Goal: Check status: Check status

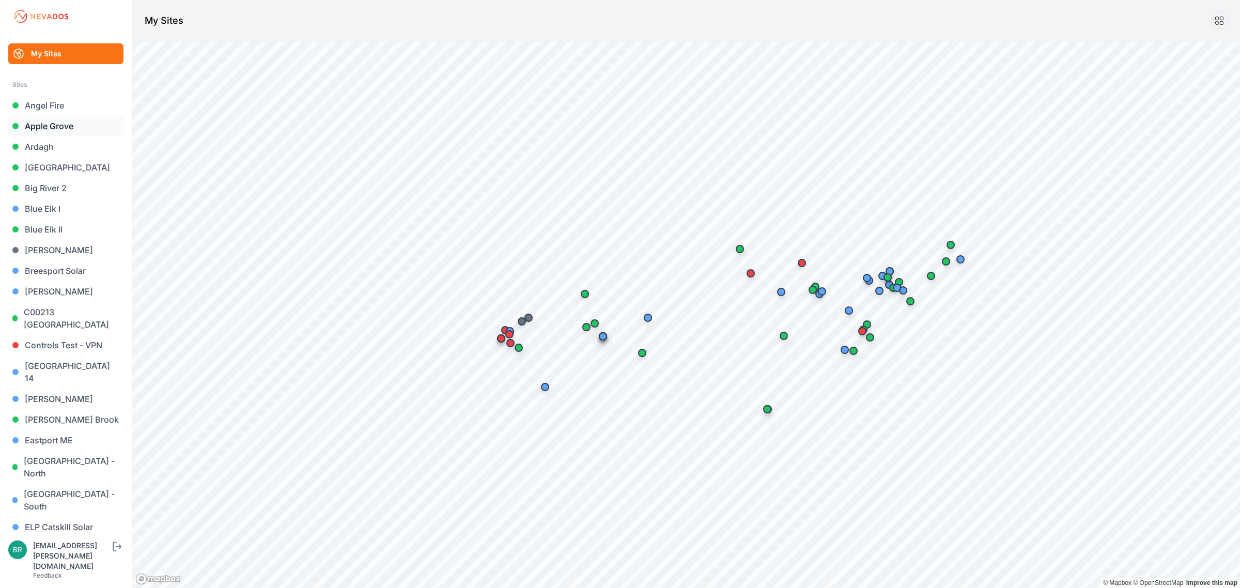
click at [65, 127] on link "Apple Grove" at bounding box center [65, 126] width 115 height 21
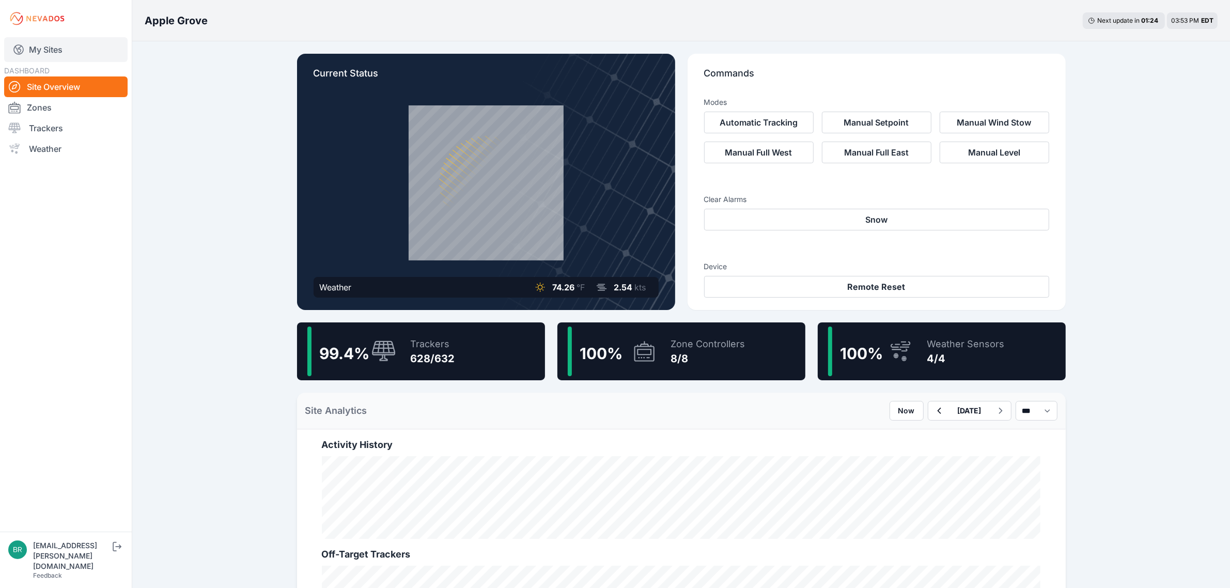
click at [81, 40] on link "My Sites" at bounding box center [65, 49] width 123 height 25
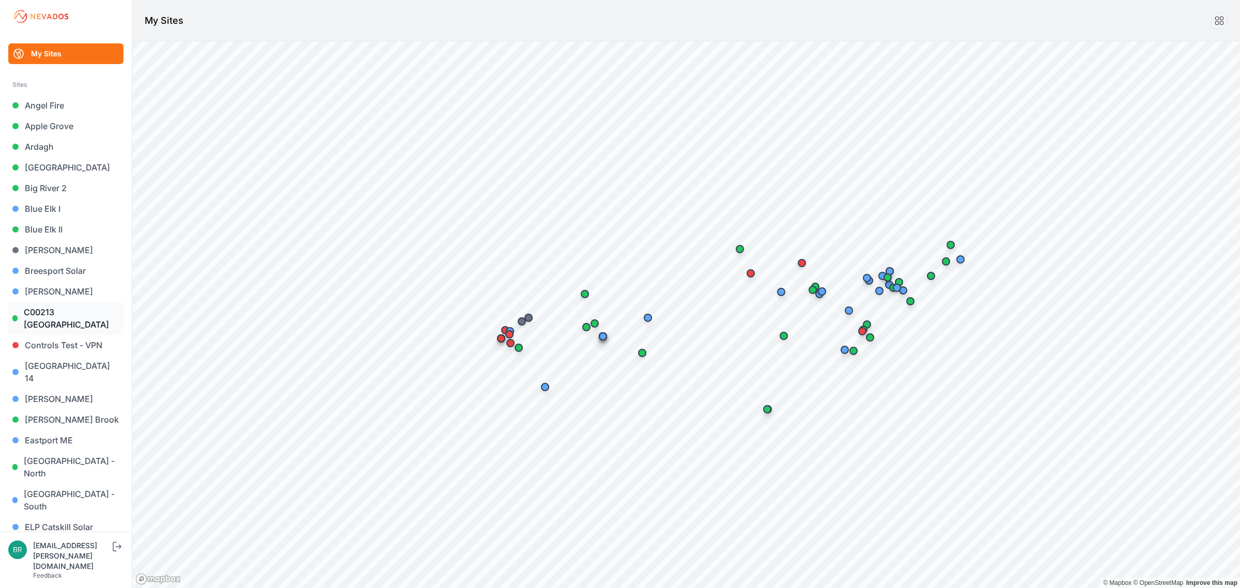
click at [62, 311] on link "C00213 [GEOGRAPHIC_DATA]" at bounding box center [65, 318] width 115 height 33
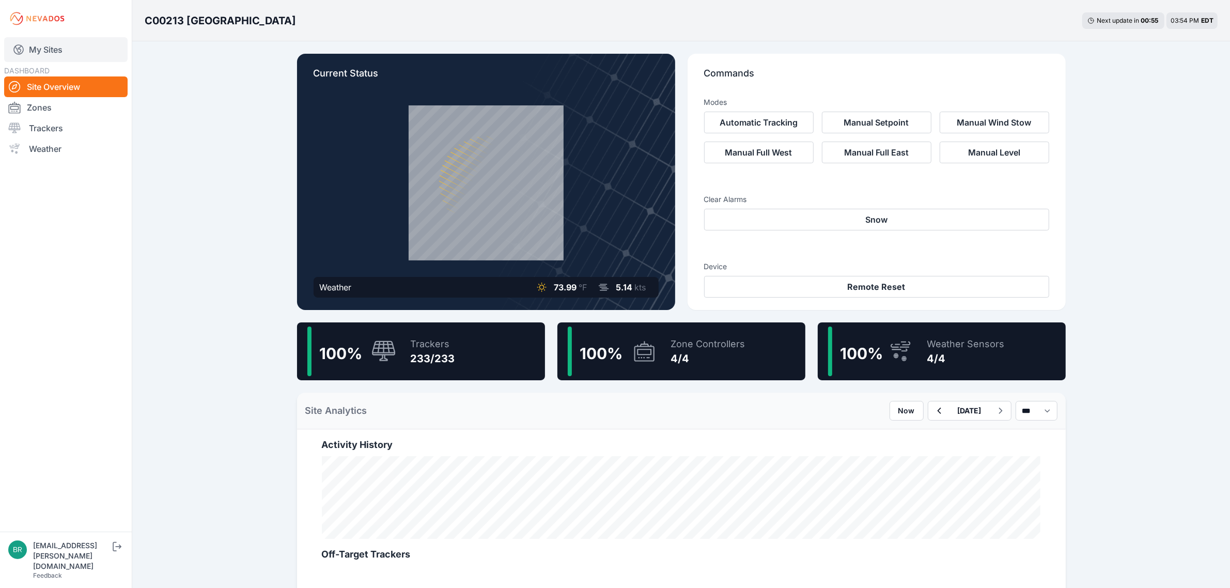
click at [42, 45] on link "My Sites" at bounding box center [65, 49] width 123 height 25
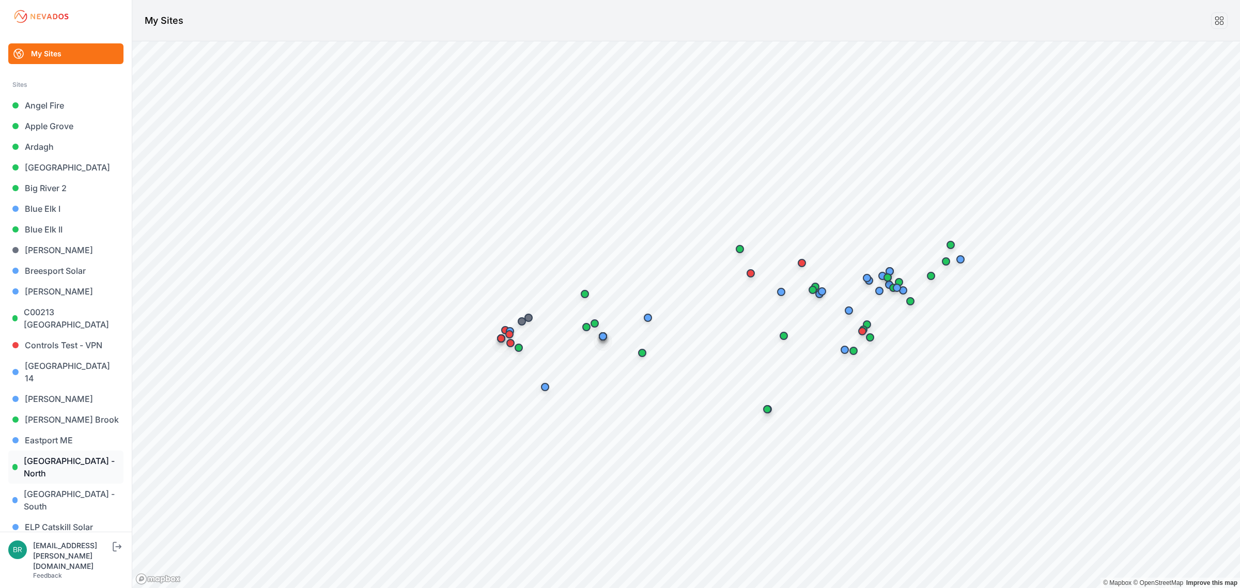
click at [79, 450] on link "[GEOGRAPHIC_DATA] - North" at bounding box center [65, 466] width 115 height 33
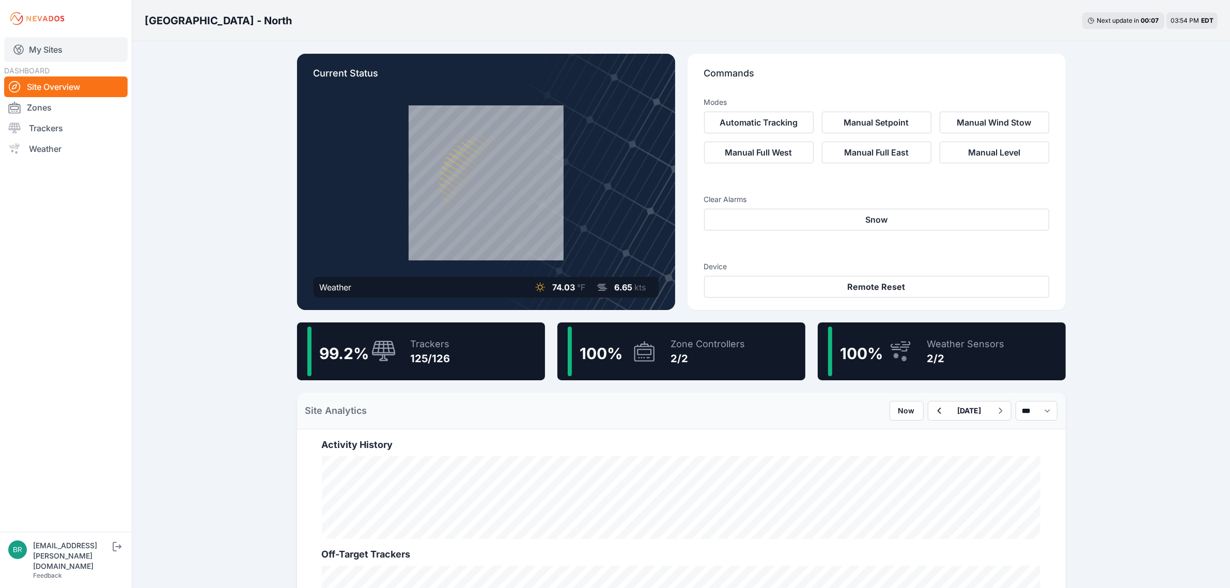
click at [70, 48] on link "My Sites" at bounding box center [65, 49] width 123 height 25
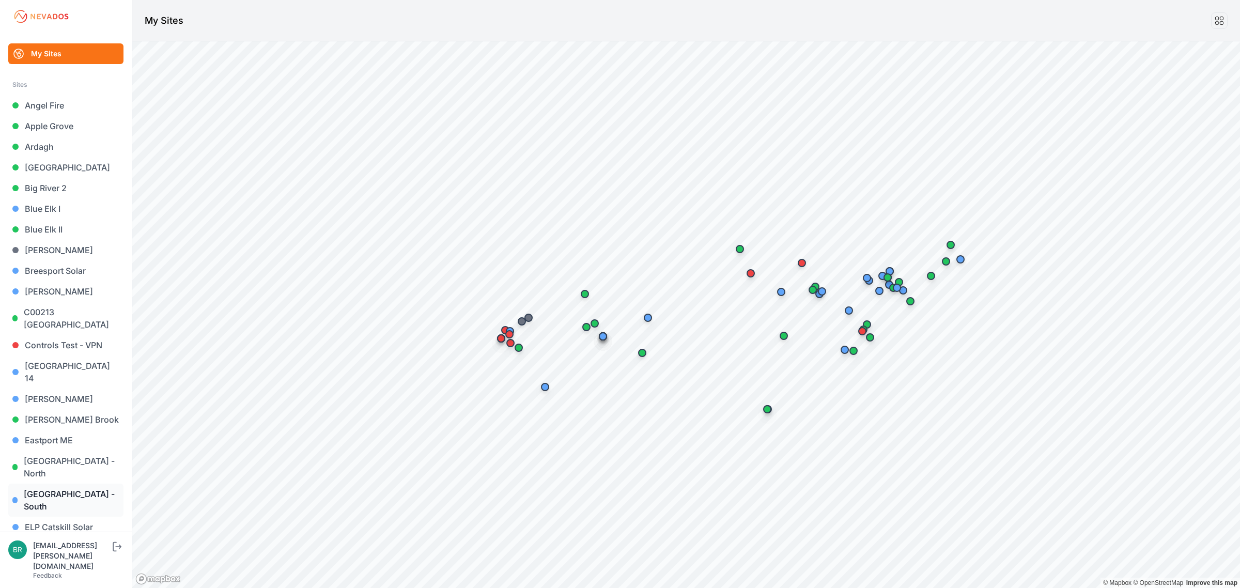
click at [88, 483] on link "[GEOGRAPHIC_DATA] - South" at bounding box center [65, 499] width 115 height 33
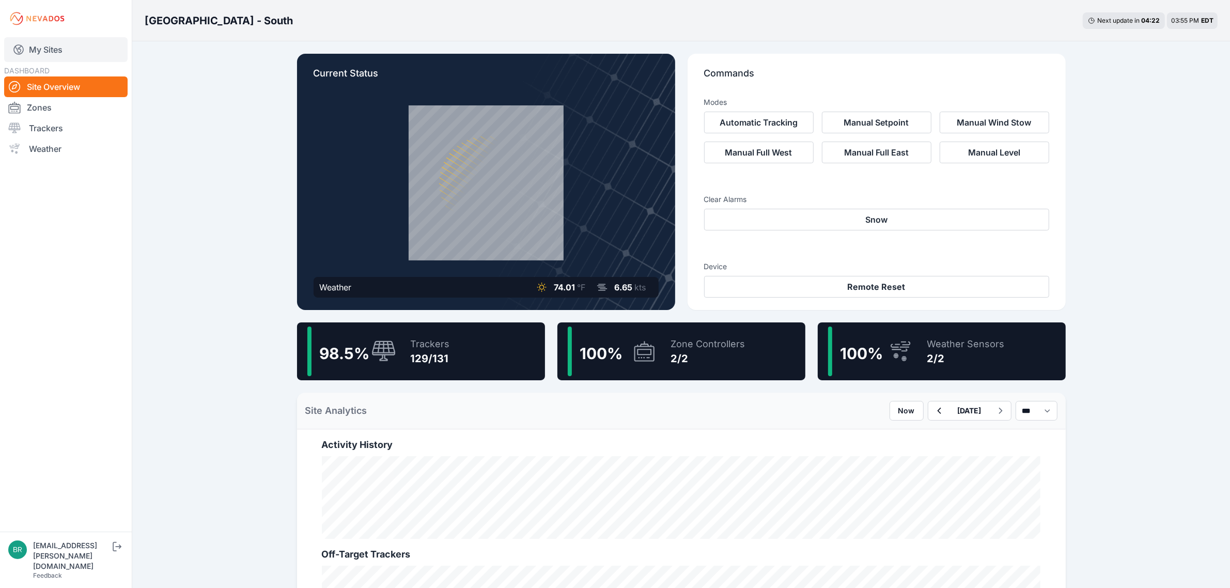
click at [73, 48] on link "My Sites" at bounding box center [65, 49] width 123 height 25
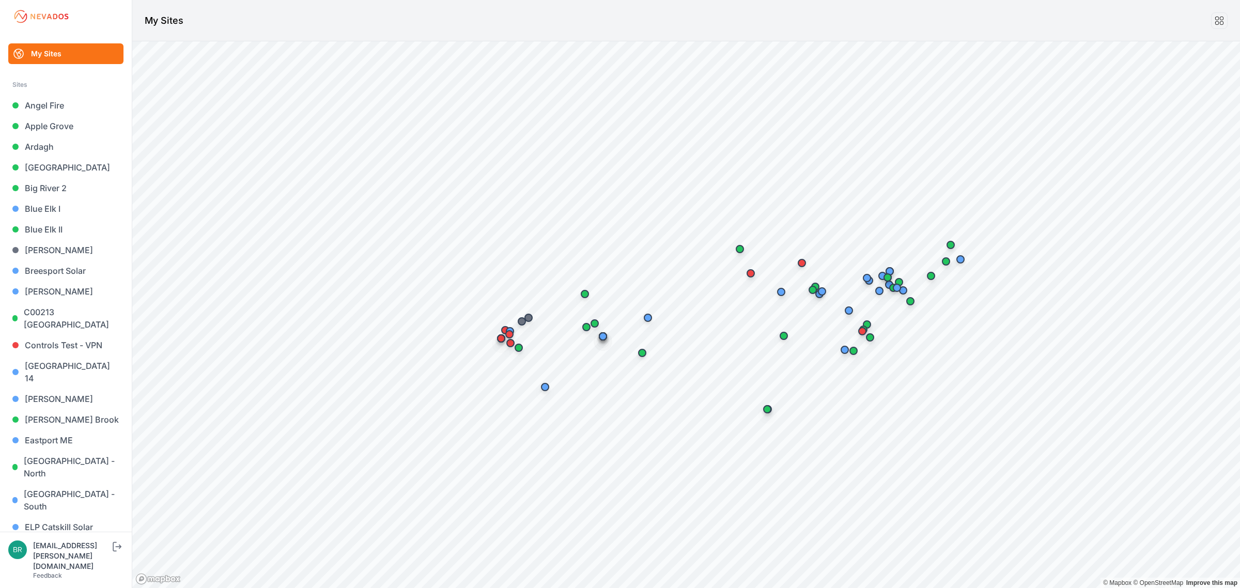
click at [78, 537] on link "Endless Caverns" at bounding box center [65, 547] width 115 height 21
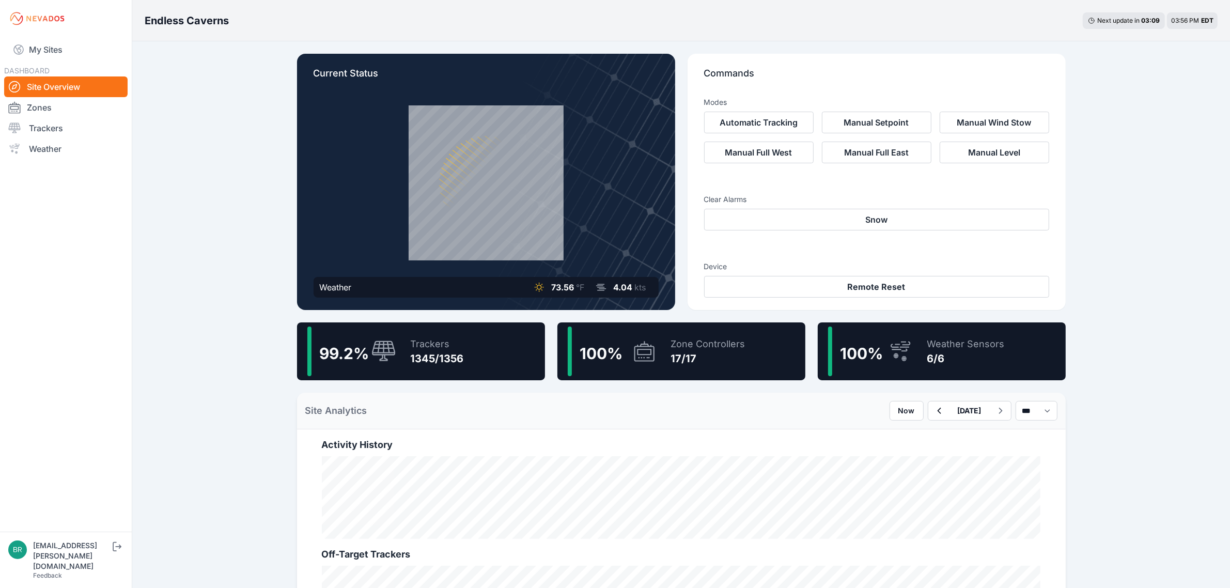
drag, startPoint x: 71, startPoint y: 52, endPoint x: 17, endPoint y: 67, distance: 56.8
click at [71, 52] on link "My Sites" at bounding box center [65, 49] width 123 height 25
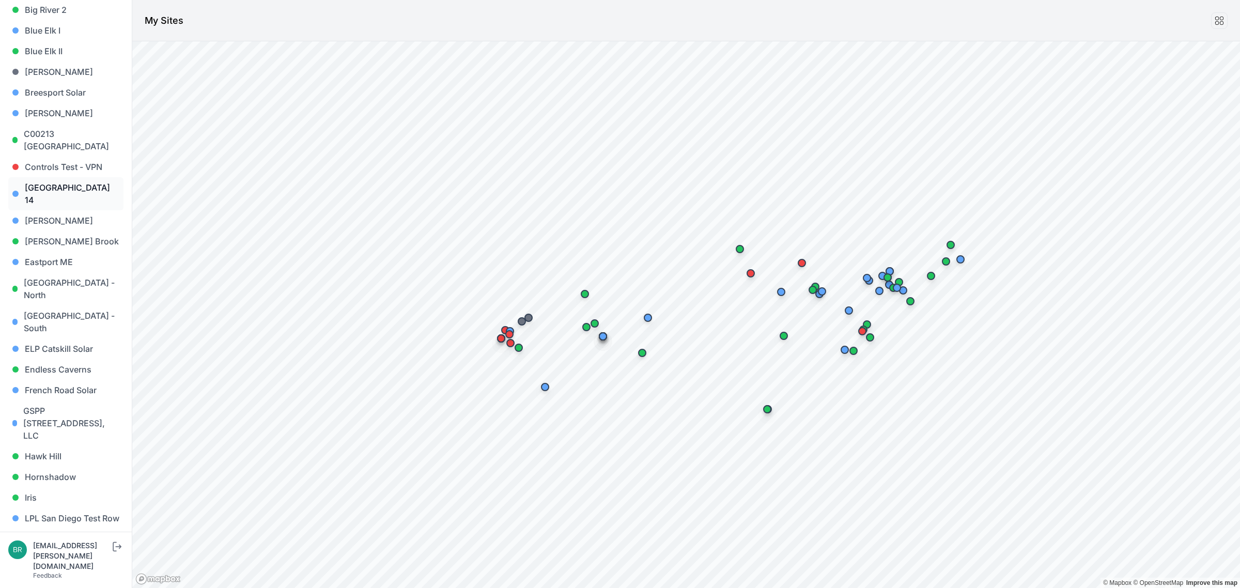
scroll to position [194, 0]
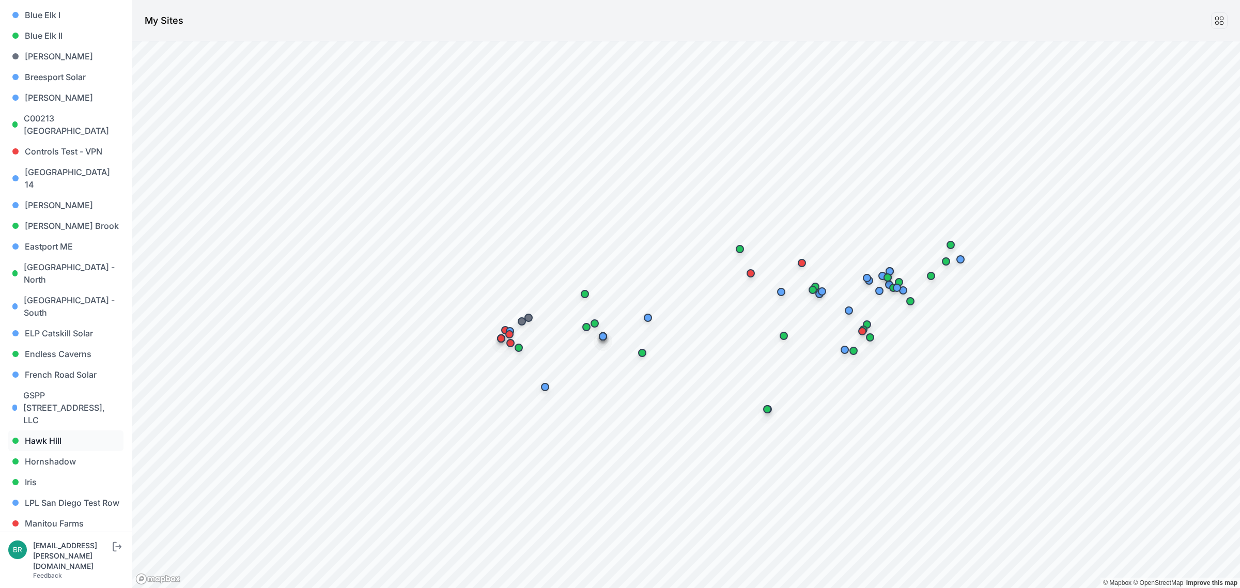
click at [70, 430] on link "Hawk Hill" at bounding box center [65, 440] width 115 height 21
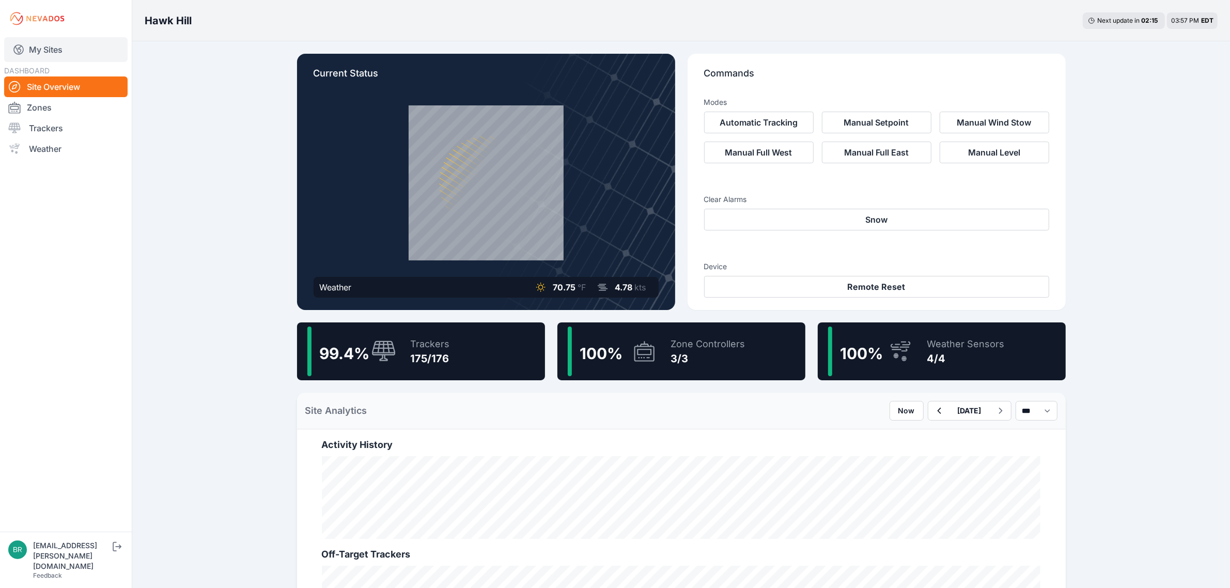
click at [83, 45] on link "My Sites" at bounding box center [65, 49] width 123 height 25
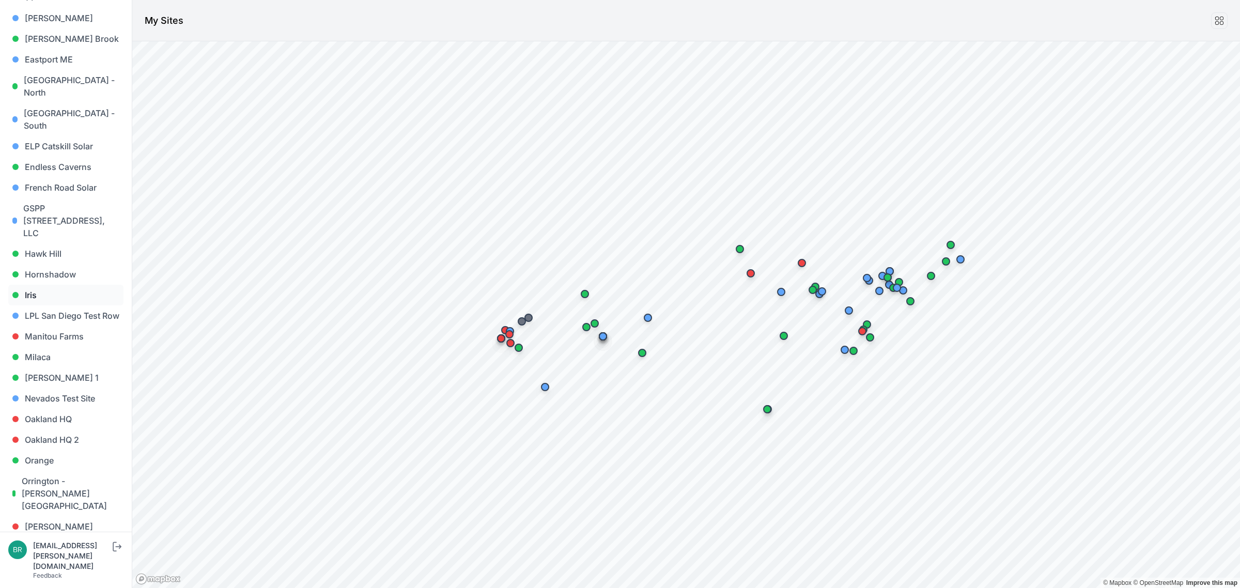
scroll to position [387, 0]
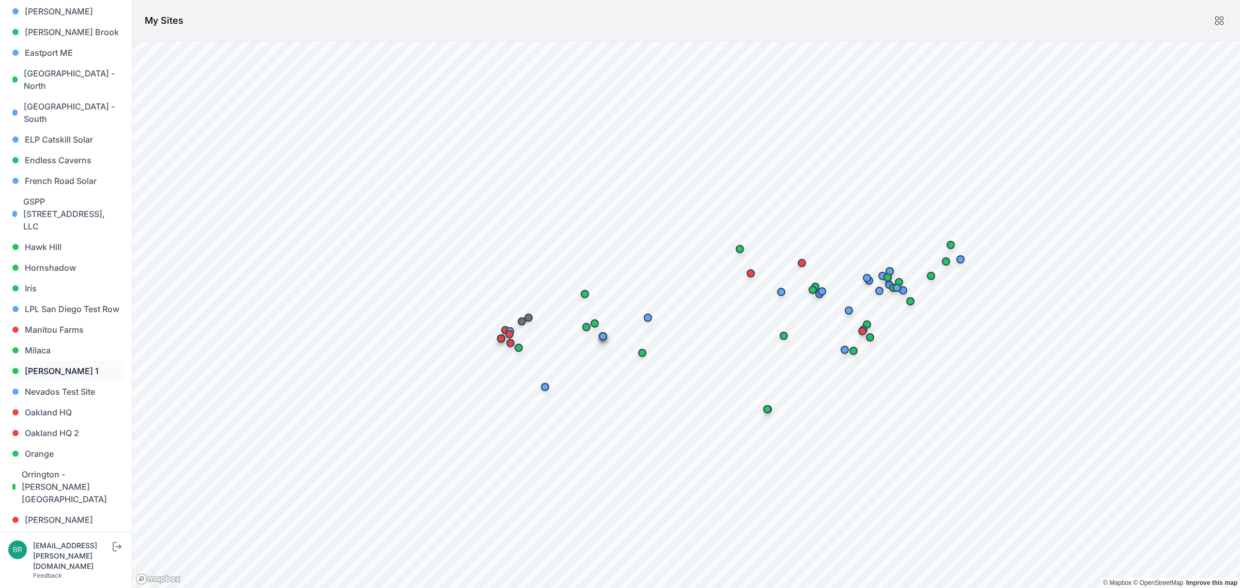
click at [68, 360] on link "[PERSON_NAME] 1" at bounding box center [65, 370] width 115 height 21
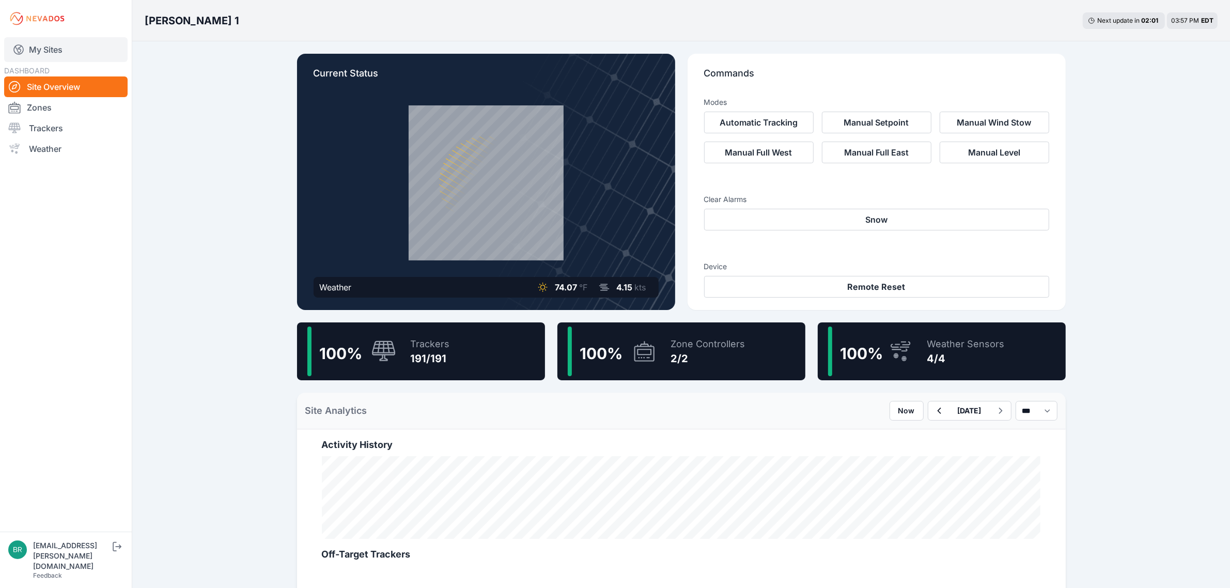
click at [64, 48] on link "My Sites" at bounding box center [65, 49] width 123 height 25
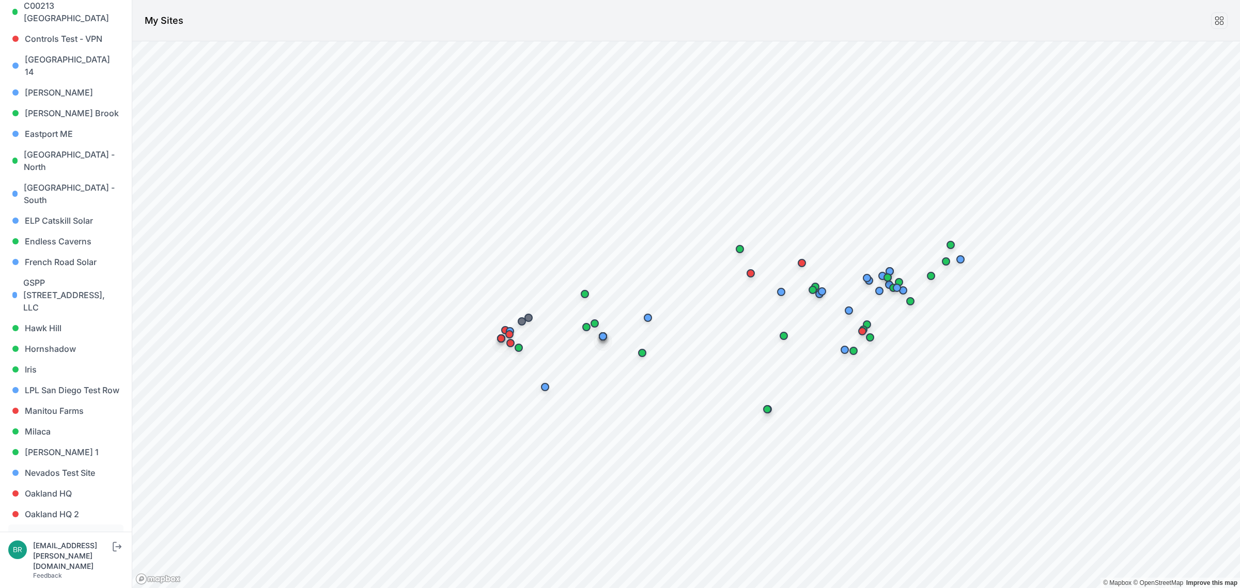
scroll to position [387, 0]
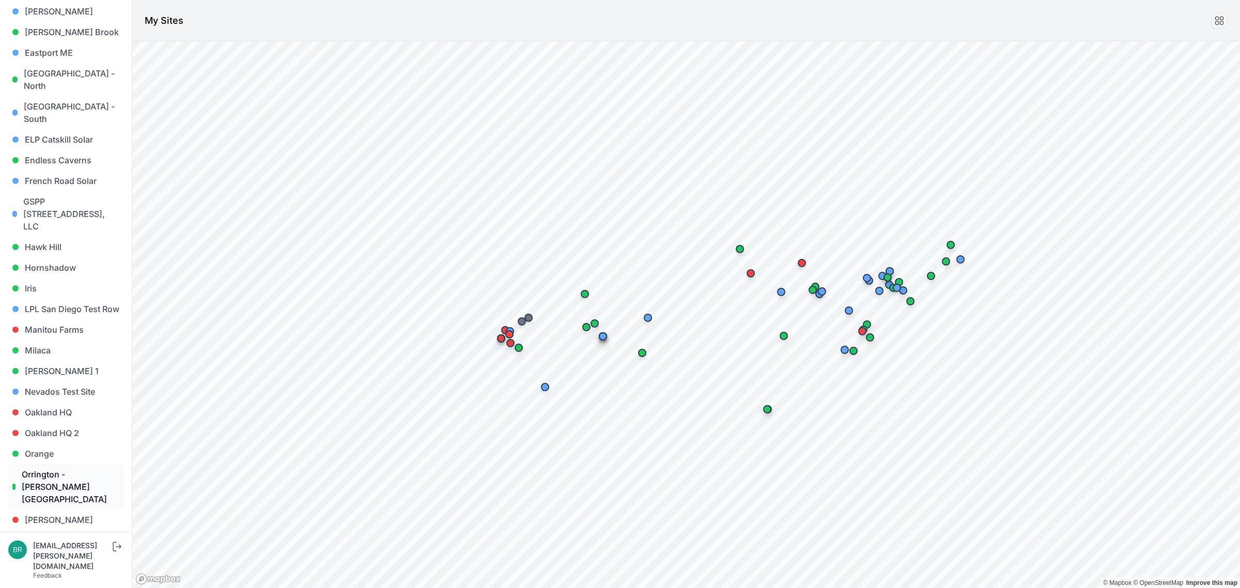
click at [60, 464] on link "Orrington - [PERSON_NAME][GEOGRAPHIC_DATA]" at bounding box center [65, 486] width 115 height 45
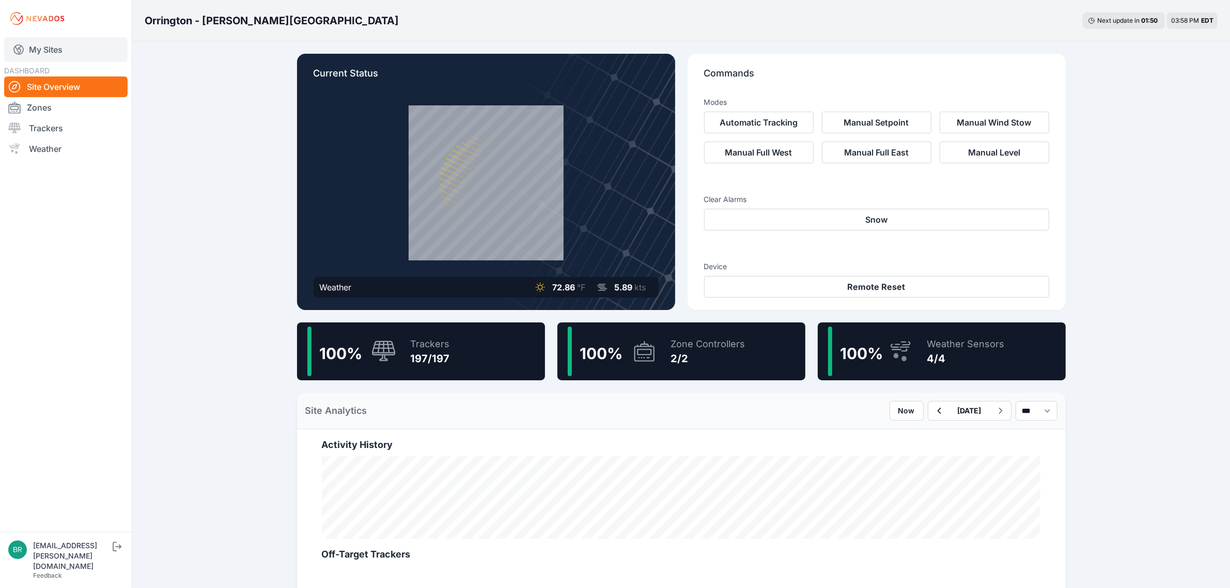
click at [91, 49] on link "My Sites" at bounding box center [65, 49] width 123 height 25
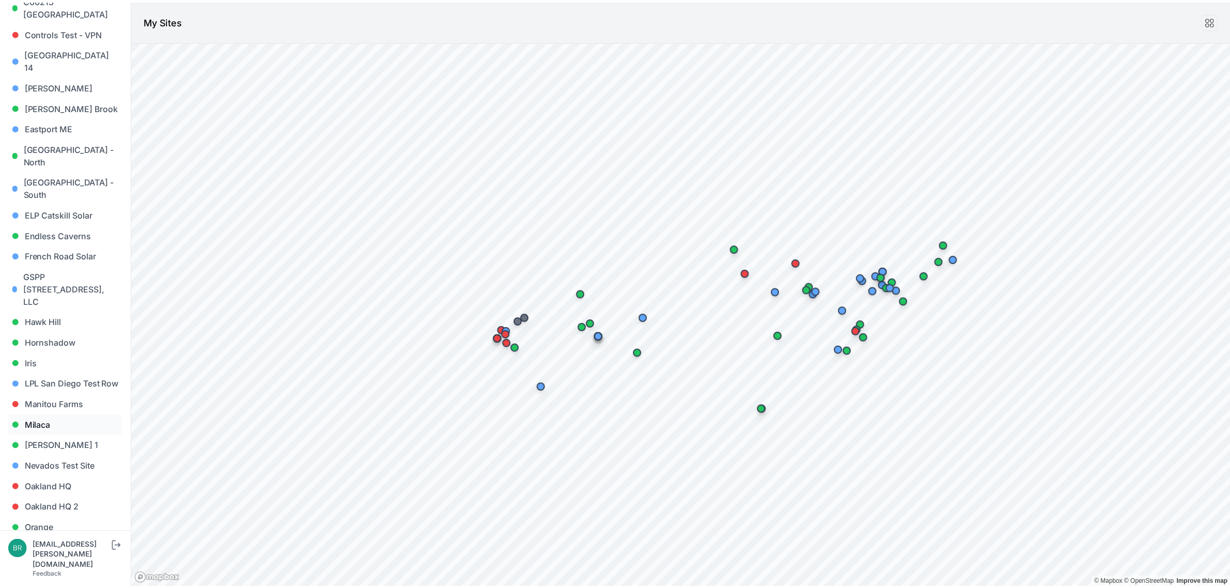
scroll to position [387, 0]
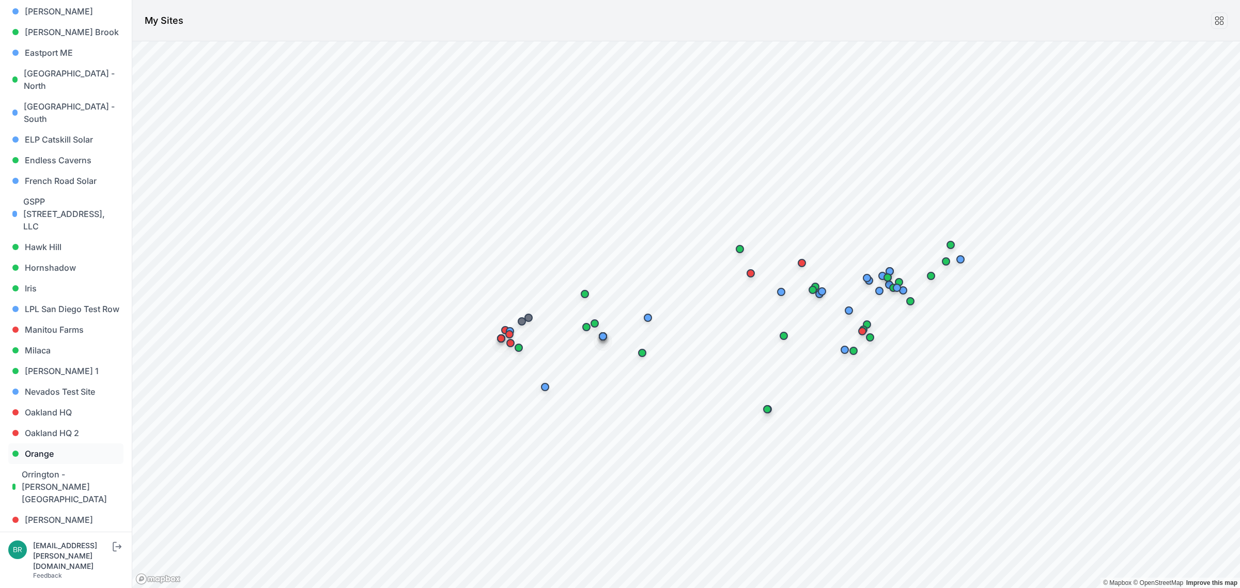
click at [53, 443] on link "Orange" at bounding box center [65, 453] width 115 height 21
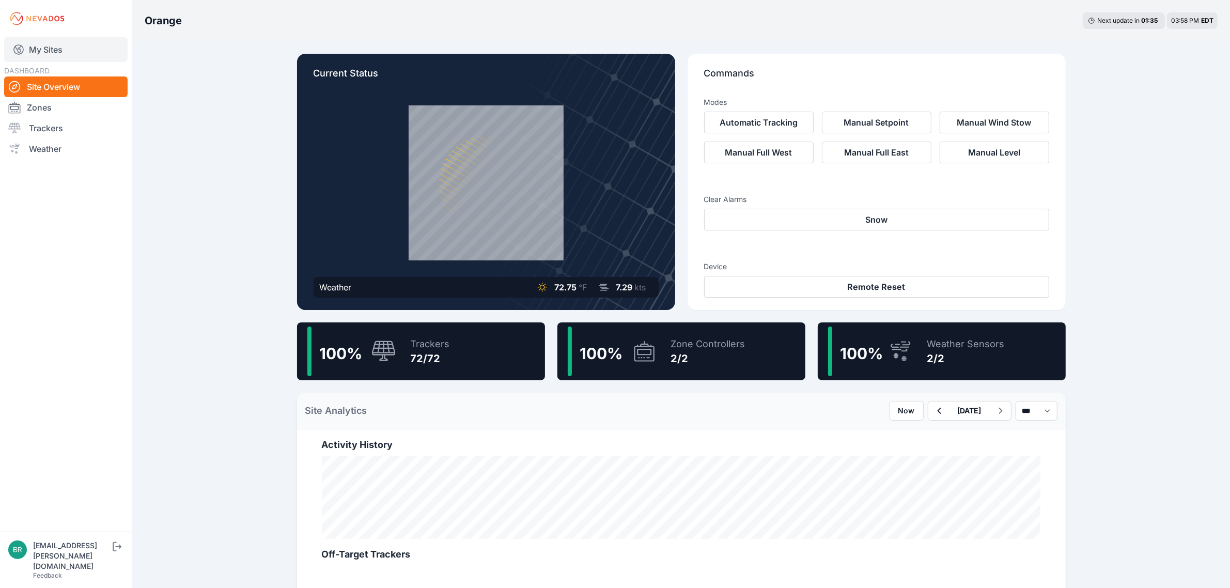
click at [65, 56] on link "My Sites" at bounding box center [65, 49] width 123 height 25
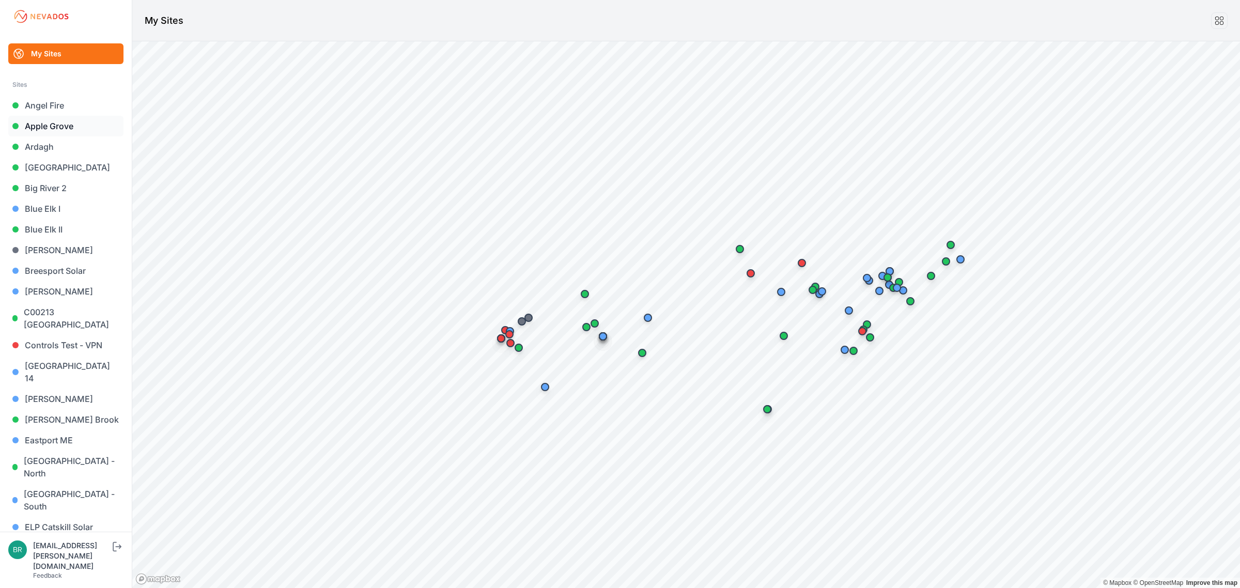
click at [49, 119] on link "Apple Grove" at bounding box center [65, 126] width 115 height 21
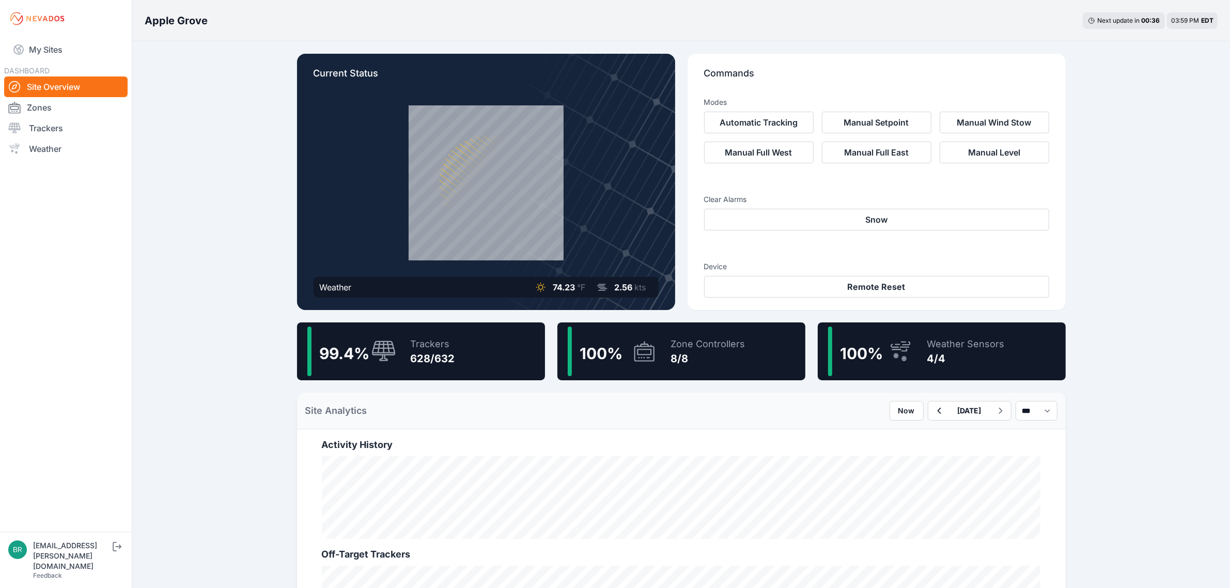
click at [448, 350] on div "Trackers" at bounding box center [433, 344] width 44 height 14
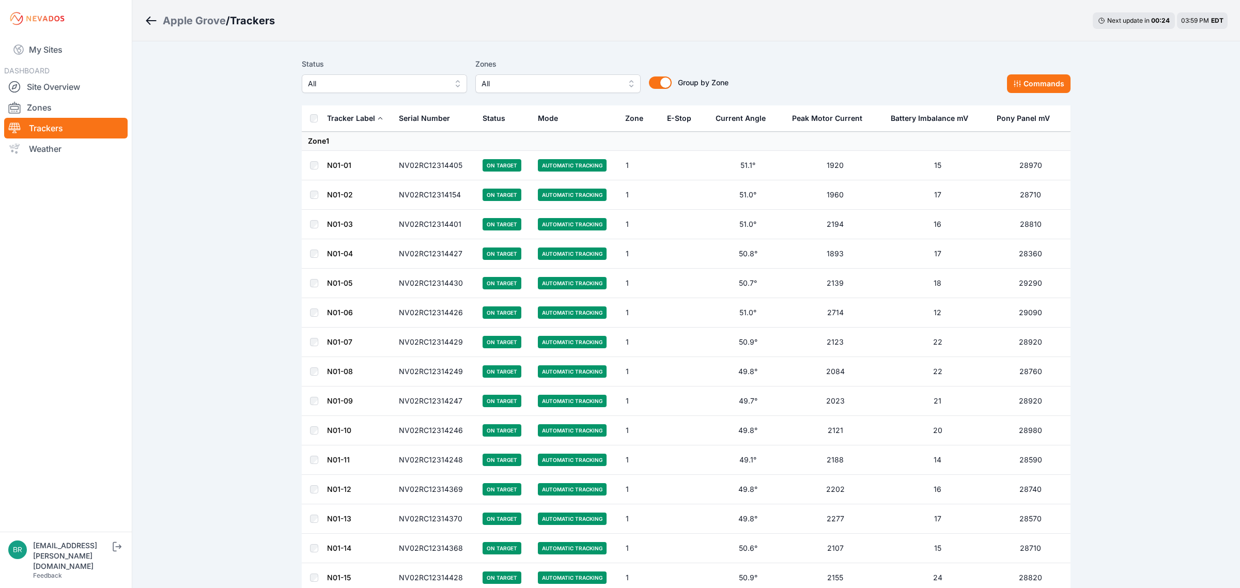
click at [416, 86] on span "All" at bounding box center [377, 83] width 138 height 12
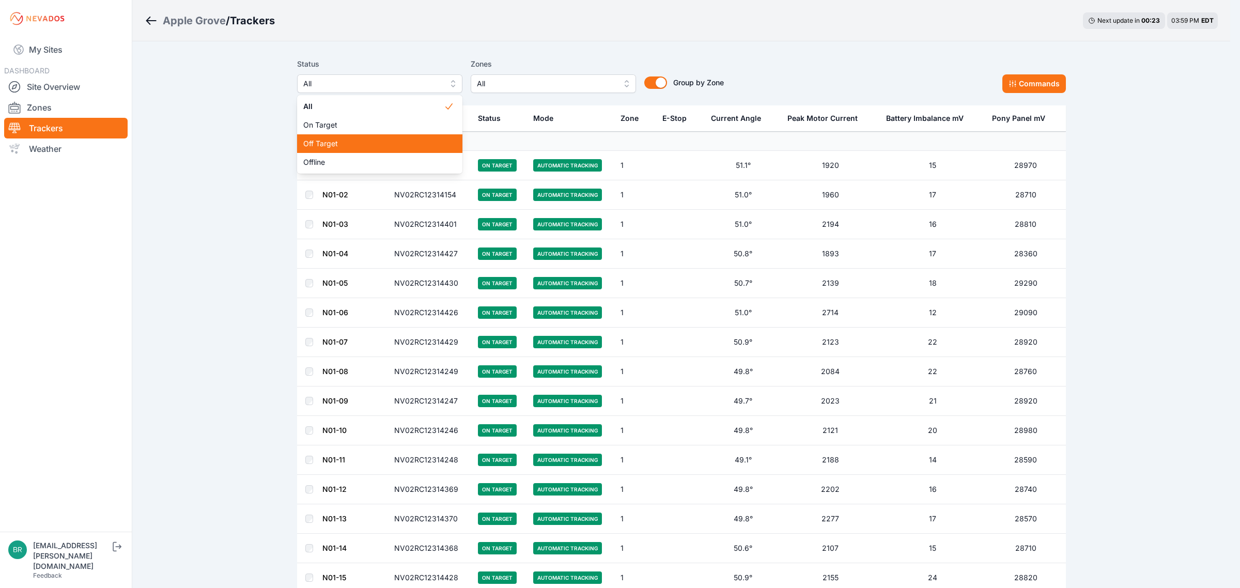
click at [377, 143] on span "Off Target" at bounding box center [373, 143] width 140 height 10
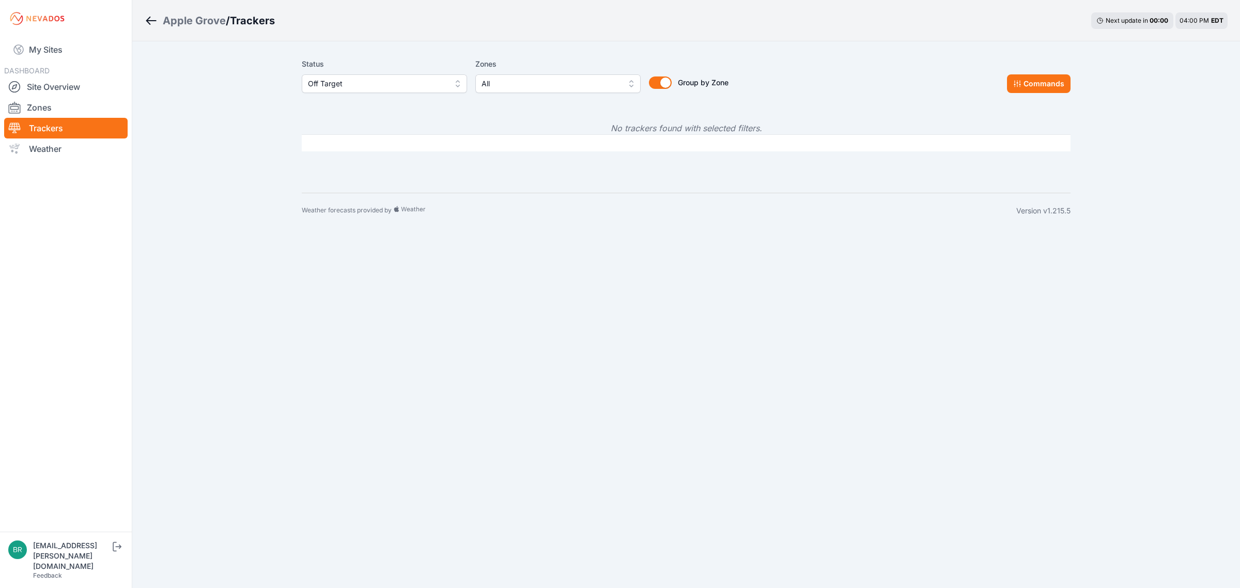
click at [367, 80] on span "Off Target" at bounding box center [377, 83] width 138 height 12
click at [326, 161] on span "Offline" at bounding box center [378, 162] width 140 height 10
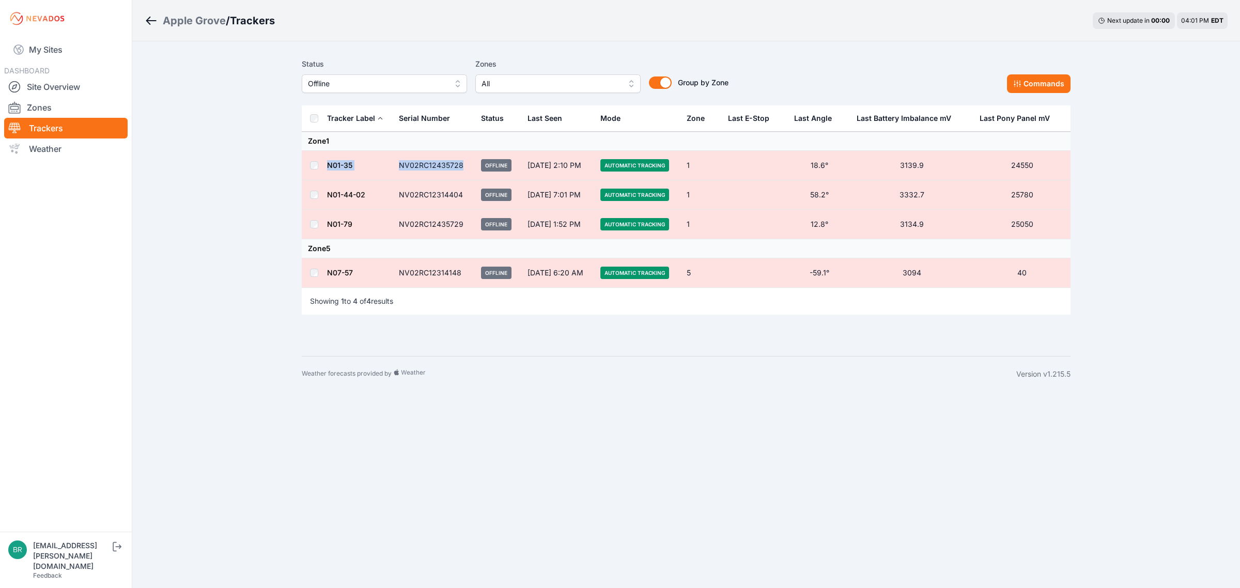
drag, startPoint x: 463, startPoint y: 166, endPoint x: 327, endPoint y: 163, distance: 136.4
click at [327, 163] on tr "N01-35 NV02RC12435728 Offline [DATE] 2:10 PM Automatic Tracking 1 18.6° 3139.9 …" at bounding box center [686, 165] width 768 height 29
copy tr "N01-35 NV02RC12435728"
click at [76, 53] on link "My Sites" at bounding box center [65, 49] width 123 height 25
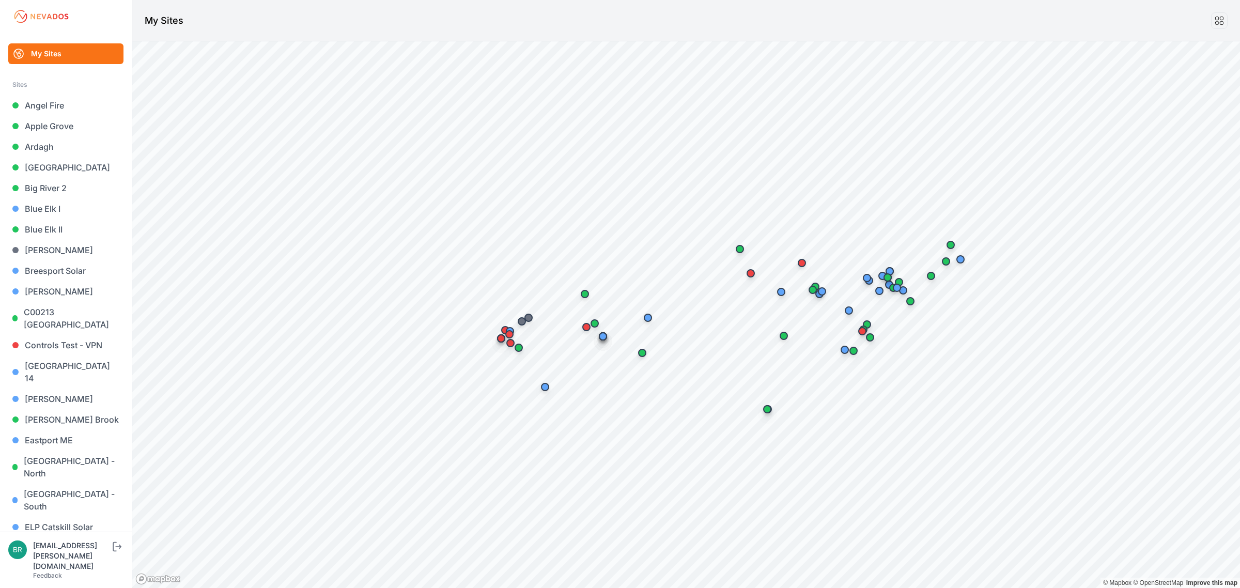
click at [65, 537] on link "Endless Caverns" at bounding box center [65, 547] width 115 height 21
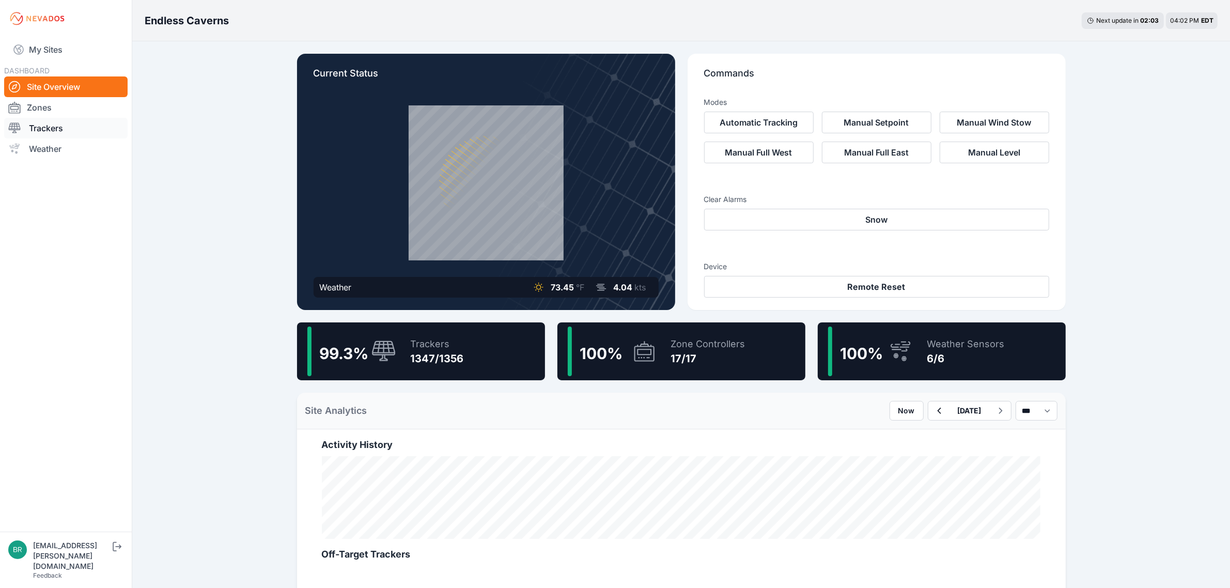
click at [38, 137] on link "Trackers" at bounding box center [65, 128] width 123 height 21
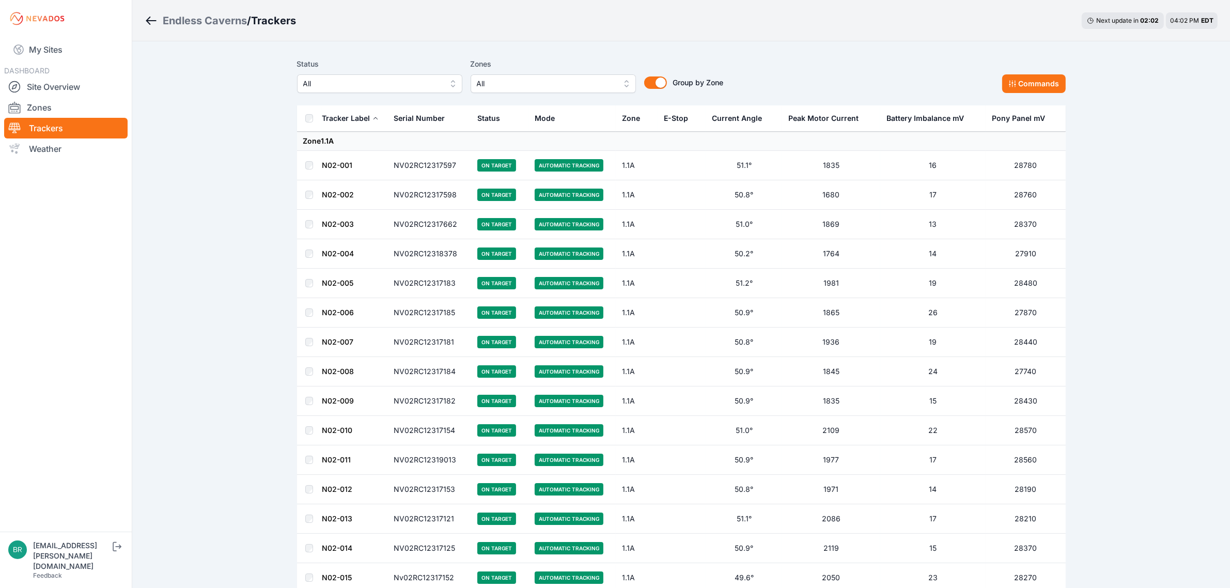
click at [332, 83] on span "All" at bounding box center [372, 83] width 138 height 12
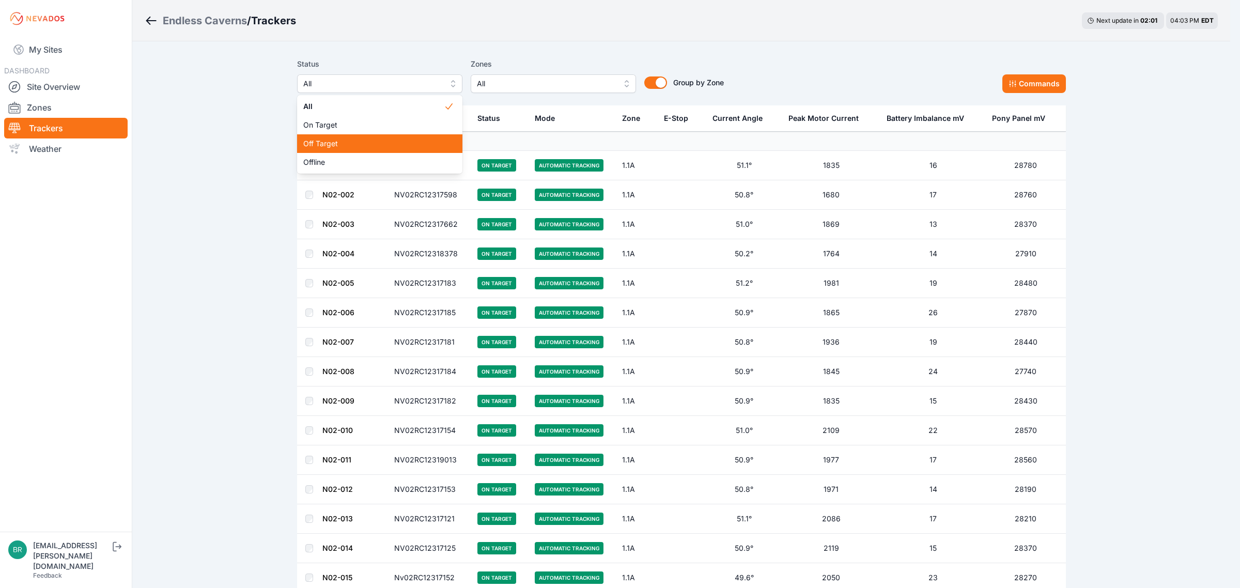
click at [324, 148] on span "Off Target" at bounding box center [373, 143] width 140 height 10
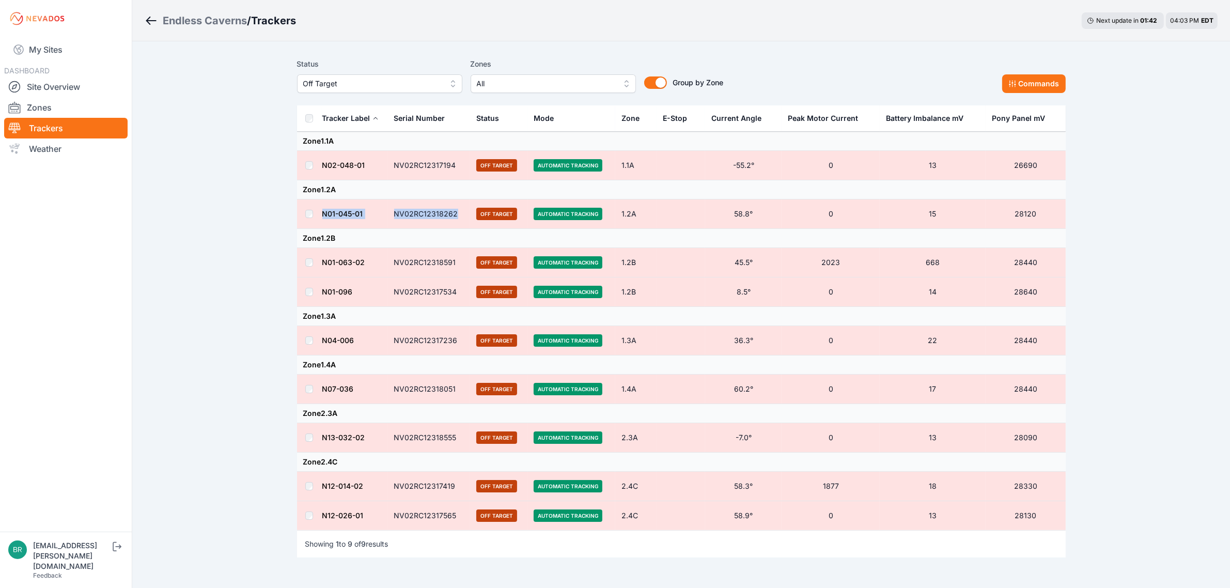
drag, startPoint x: 460, startPoint y: 211, endPoint x: 316, endPoint y: 215, distance: 144.2
click at [316, 215] on tr "N01-045-01 NV02RC12318262 Off Target Automatic Tracking 1.2A 58.8° 0 15 28120" at bounding box center [681, 213] width 768 height 29
copy tr "N01-045-01 NV02RC12318262"
drag, startPoint x: 174, startPoint y: 277, endPoint x: 177, endPoint y: 271, distance: 6.2
click at [177, 272] on div "Endless Caverns / Trackers Next update in 01 : 33 04:03 PM EDT Status Off Targe…" at bounding box center [615, 317] width 1230 height 634
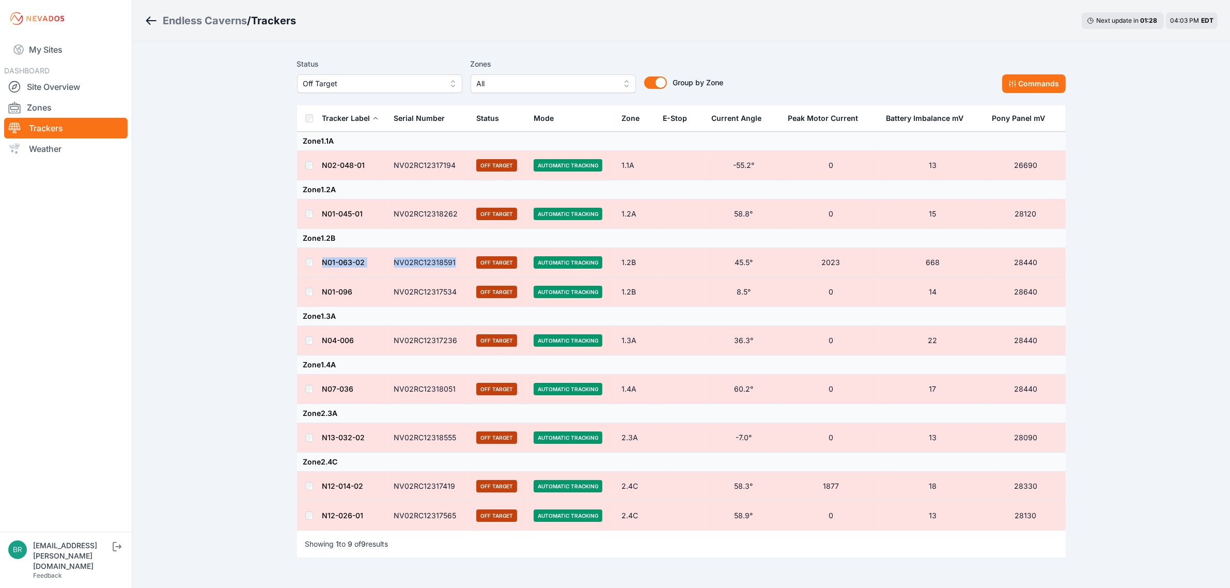
drag, startPoint x: 456, startPoint y: 264, endPoint x: 318, endPoint y: 256, distance: 138.1
click at [318, 256] on tr "N01-063-02 NV02RC12318591 Off Target Automatic Tracking 1.2B 45.5° 2023 668 284…" at bounding box center [681, 262] width 768 height 29
copy tr "N01-063-02 NV02RC12318591"
click at [245, 352] on div "Endless Caverns / Trackers Next update in 01 : 12 04:03 PM EDT Status Off Targe…" at bounding box center [615, 317] width 1230 height 634
click at [245, 352] on div "Endless Caverns / Trackers Next update in 01 : 11 04:03 PM EDT Status Off Targe…" at bounding box center [615, 317] width 1230 height 634
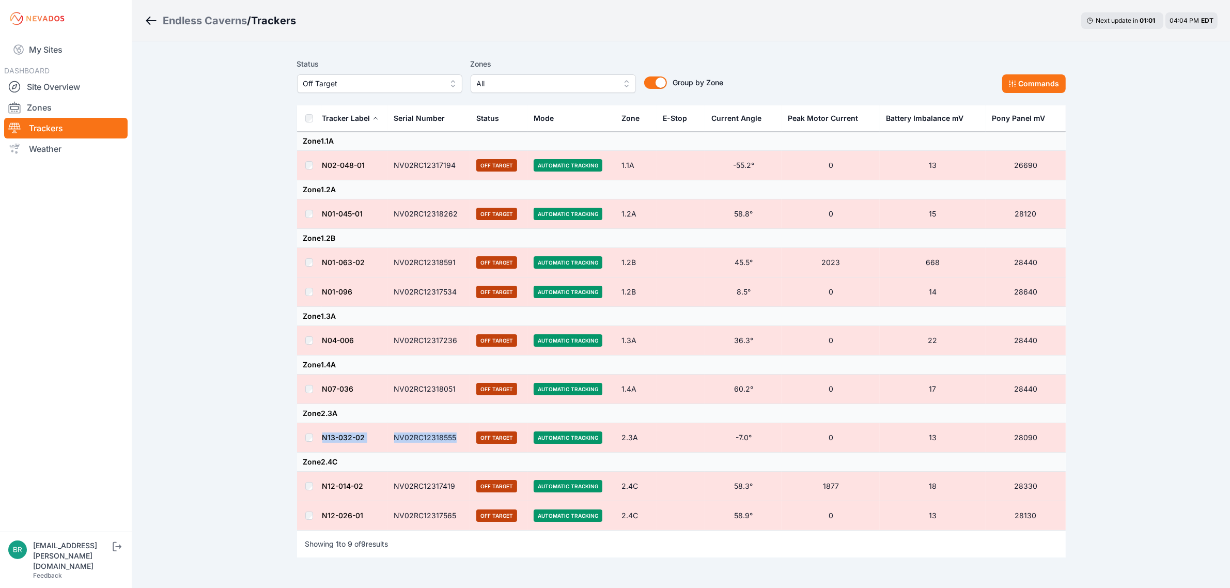
drag, startPoint x: 453, startPoint y: 440, endPoint x: 323, endPoint y: 436, distance: 130.2
click at [323, 436] on tr "N13-032-02 NV02RC12318555 Off Target Automatic Tracking 2.3A -7.0° 0 13 28090" at bounding box center [681, 437] width 768 height 29
copy tr "N13-032-02 NV02RC12318555"
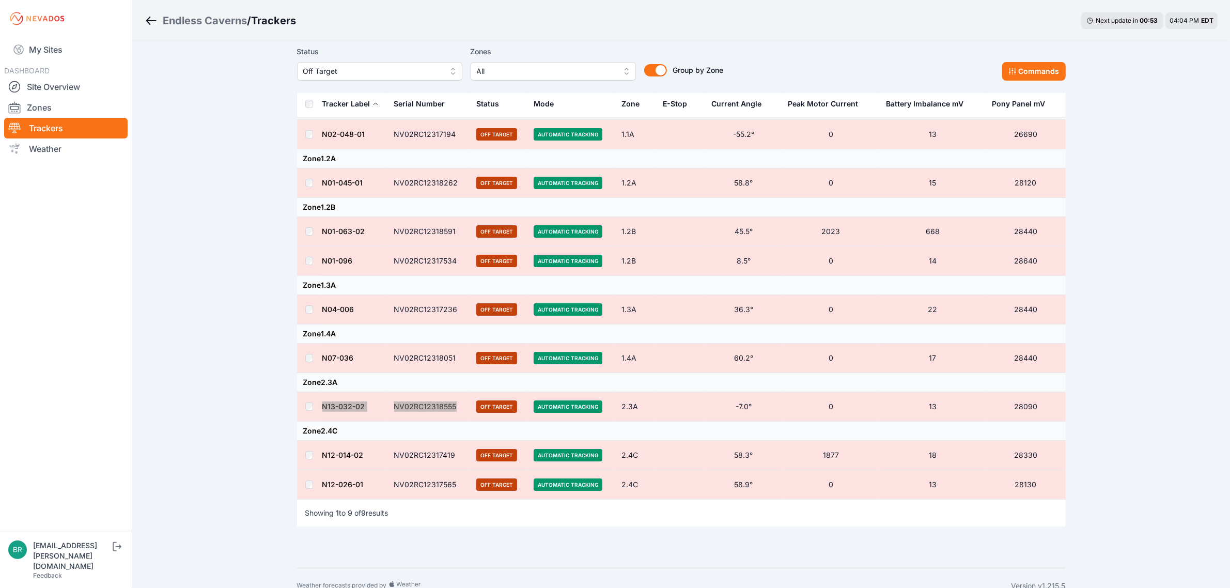
scroll to position [48, 0]
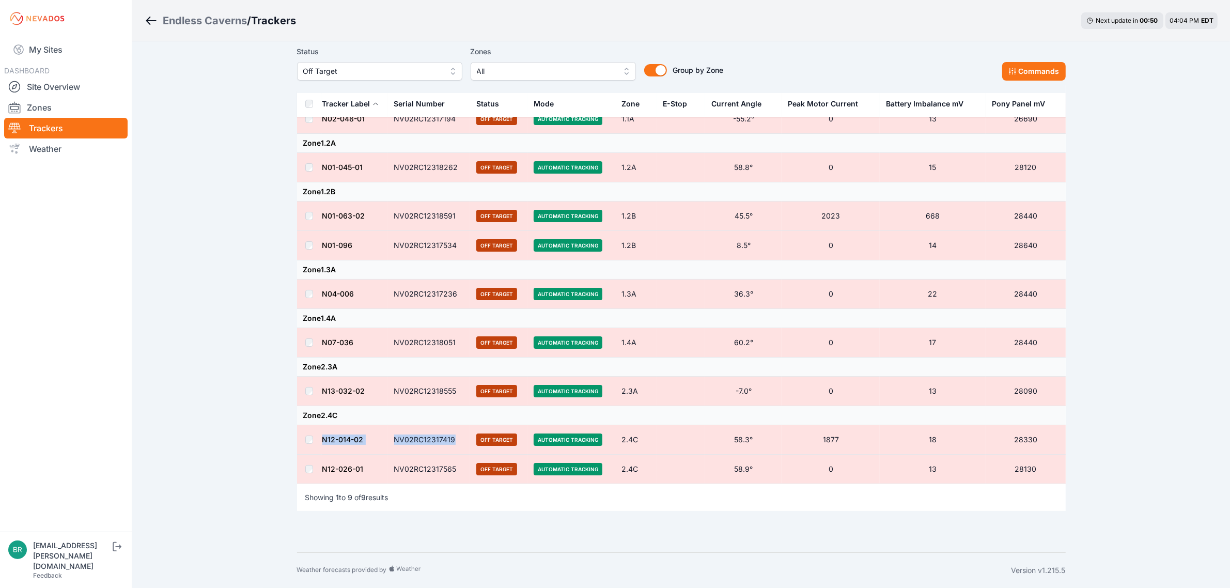
click at [310, 442] on tr "N12-014-02 NV02RC12317419 Off Target Automatic Tracking 2.4C 58.3° 1877 18 28330" at bounding box center [681, 439] width 768 height 29
copy tr "N12-014-02 NV02RC12317419"
drag, startPoint x: 455, startPoint y: 468, endPoint x: 320, endPoint y: 466, distance: 134.8
click at [320, 466] on tr "N12-026-01 NV02RC12317565 Off Target Automatic Tracking 2.4C 58.9° 0 13 28130" at bounding box center [681, 468] width 768 height 29
copy tr "N12-026-01 NV02RC12317565"
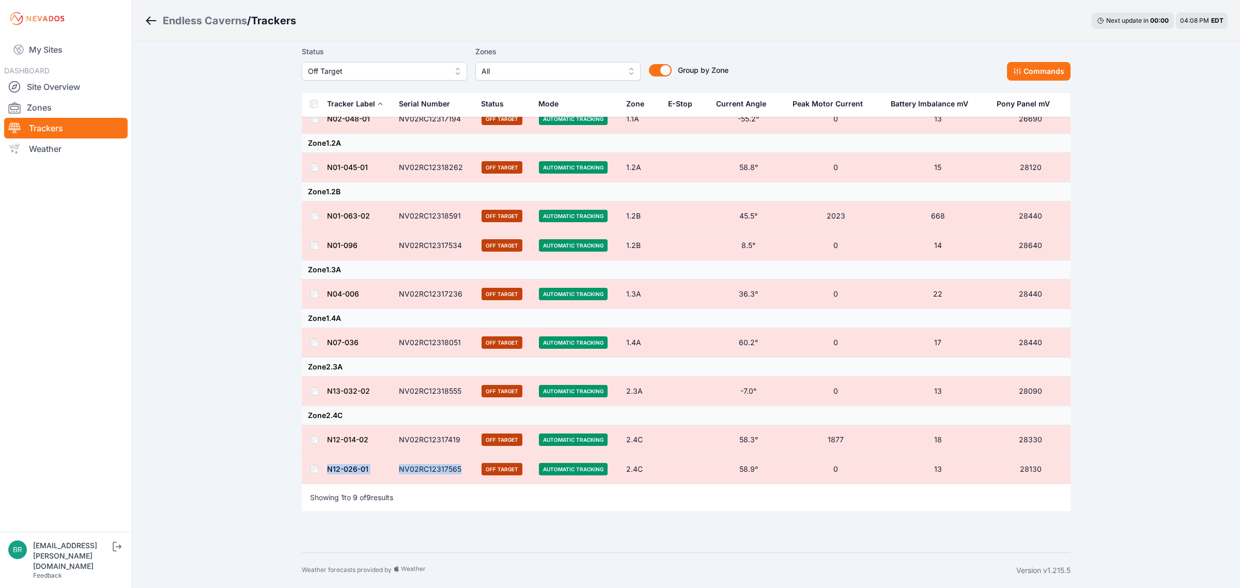
click at [368, 75] on span "Off Target" at bounding box center [377, 71] width 138 height 12
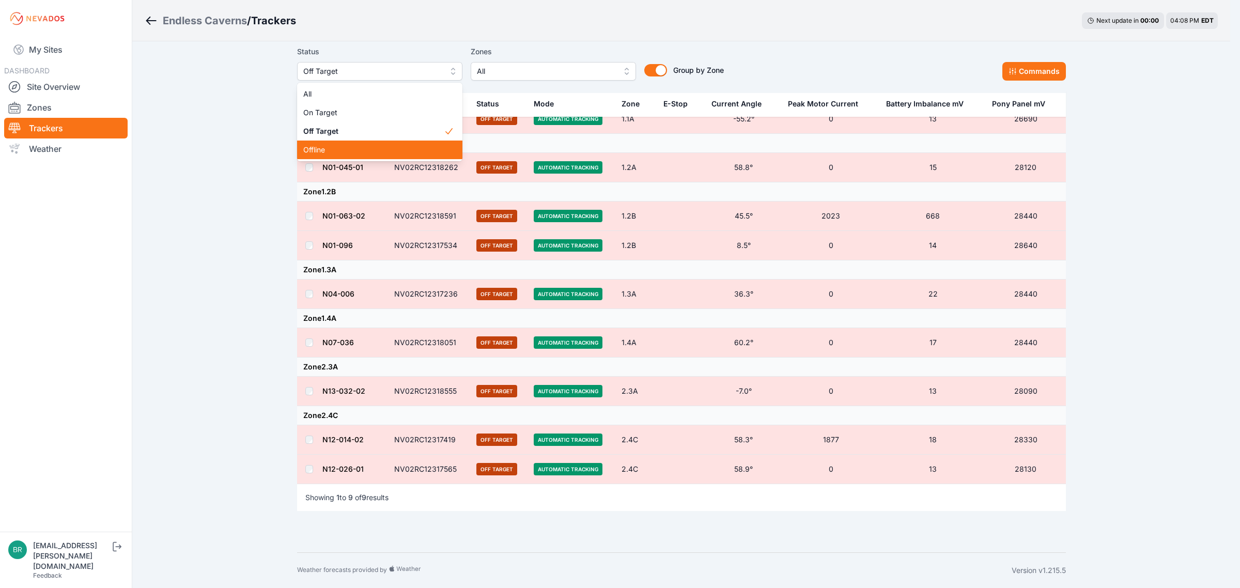
click at [331, 145] on span "Offline" at bounding box center [373, 150] width 140 height 10
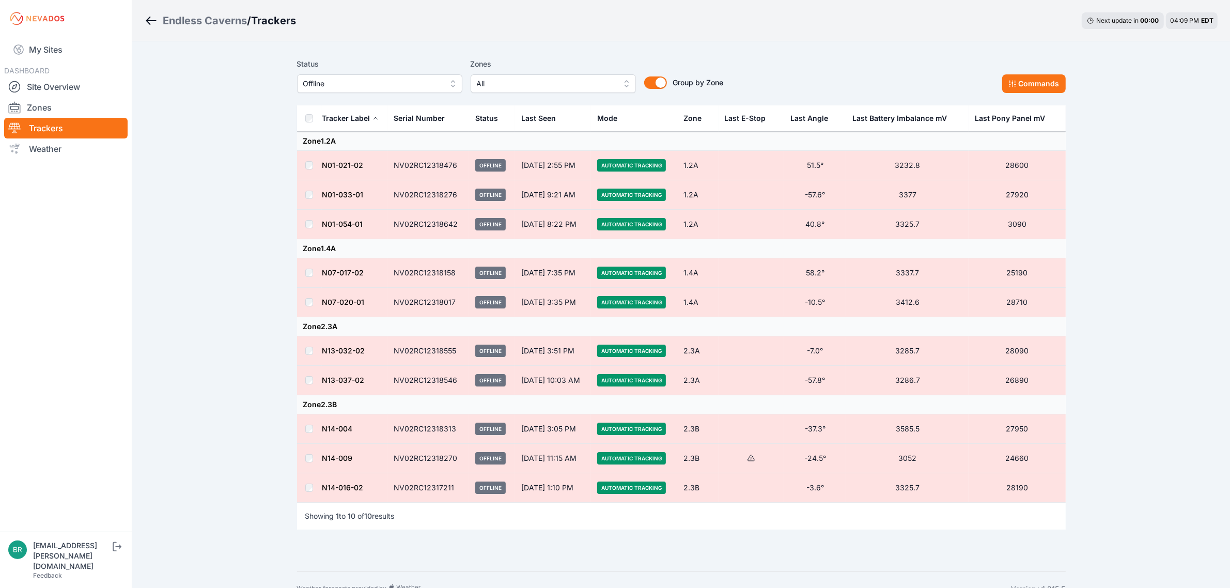
click at [261, 337] on div "Endless Caverns / Trackers Next update in 00 : 00 04:09 PM EDT Status Offline Z…" at bounding box center [615, 303] width 1230 height 606
drag, startPoint x: 455, startPoint y: 379, endPoint x: 319, endPoint y: 381, distance: 135.8
click at [319, 381] on tr "N13-037-02 NV02RC12318546 Offline [DATE] 10:03 AM Automatic Tracking 2.3A -57.8…" at bounding box center [681, 380] width 768 height 29
copy tr "N13-037-02 NV02RC12318546"
click at [47, 48] on link "My Sites" at bounding box center [65, 49] width 123 height 25
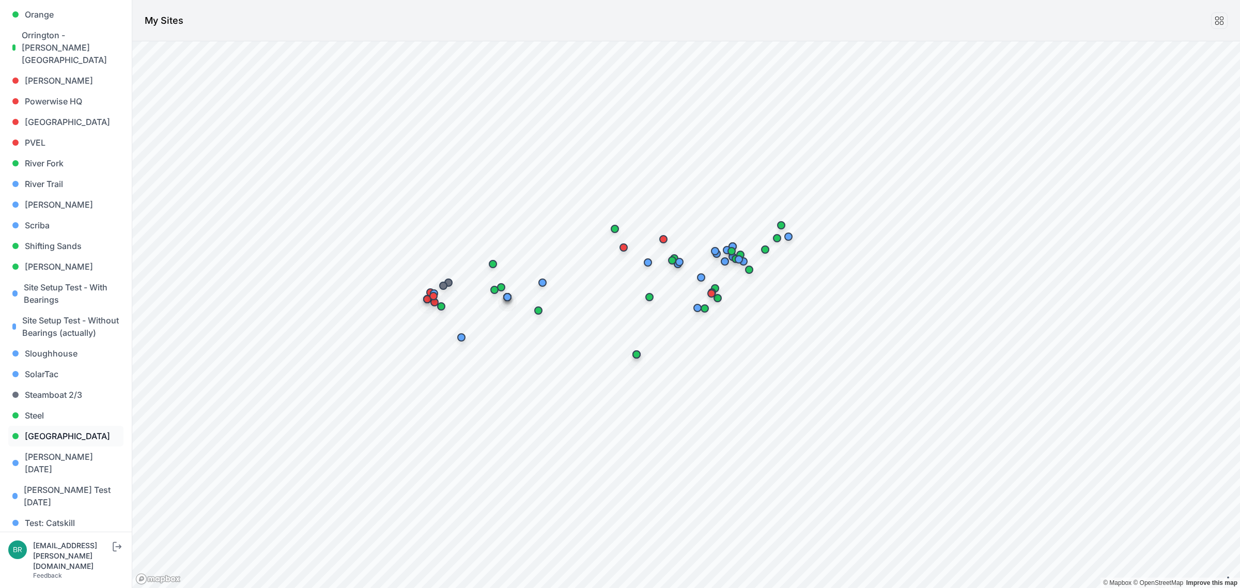
scroll to position [881, 0]
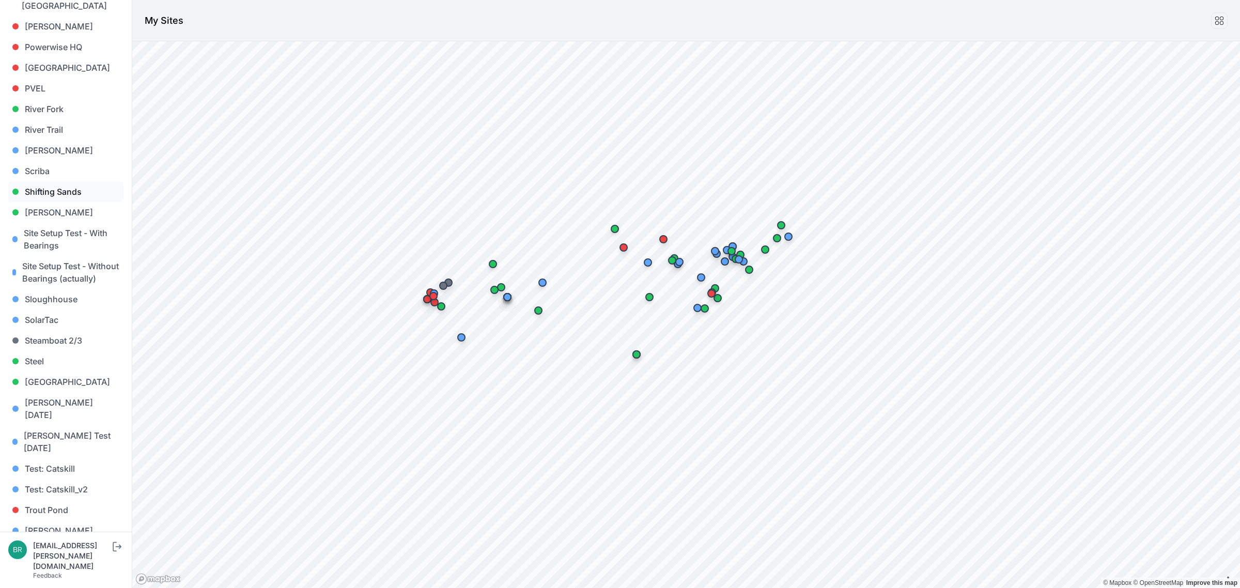
click at [75, 181] on link "Shifting Sands" at bounding box center [65, 191] width 115 height 21
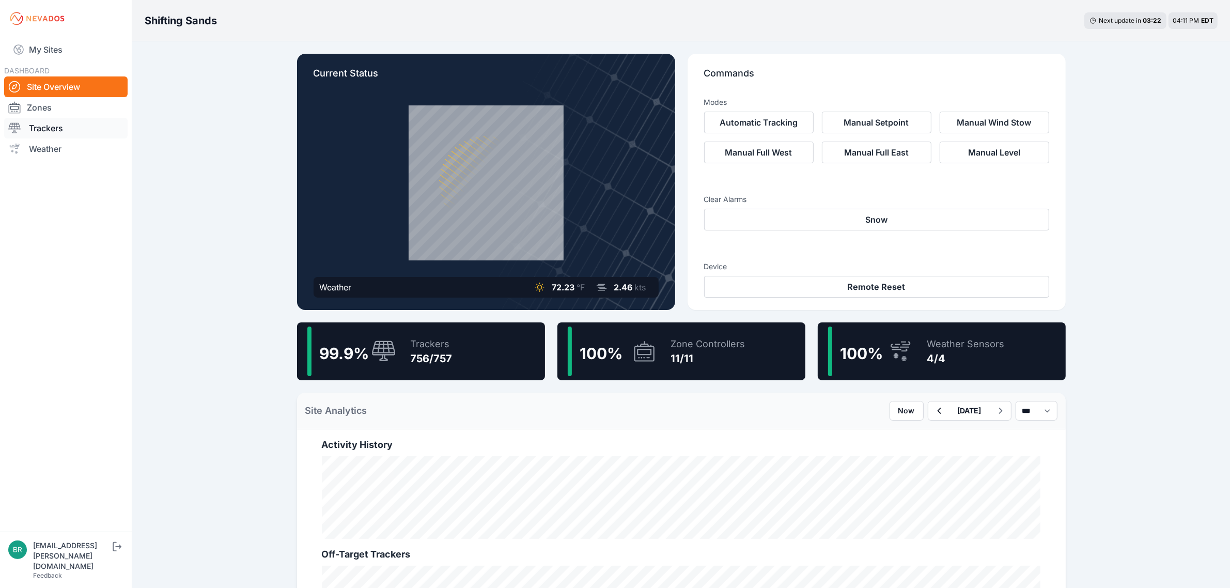
click at [56, 127] on link "Trackers" at bounding box center [65, 128] width 123 height 21
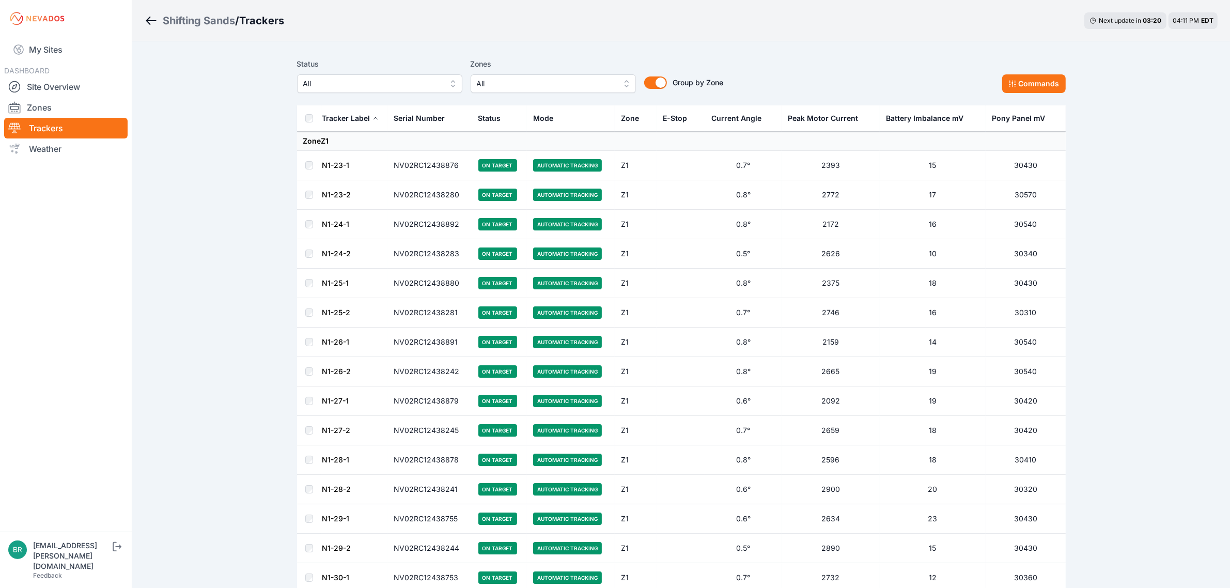
click at [408, 90] on button "All" at bounding box center [379, 83] width 165 height 19
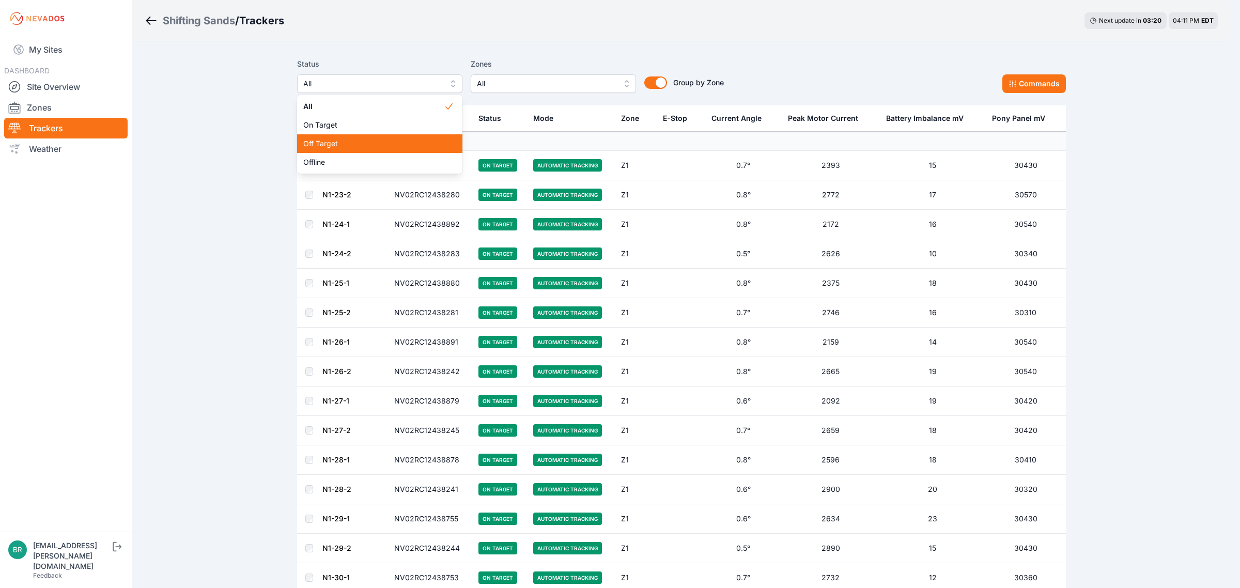
click at [321, 143] on span "Off Target" at bounding box center [373, 143] width 140 height 10
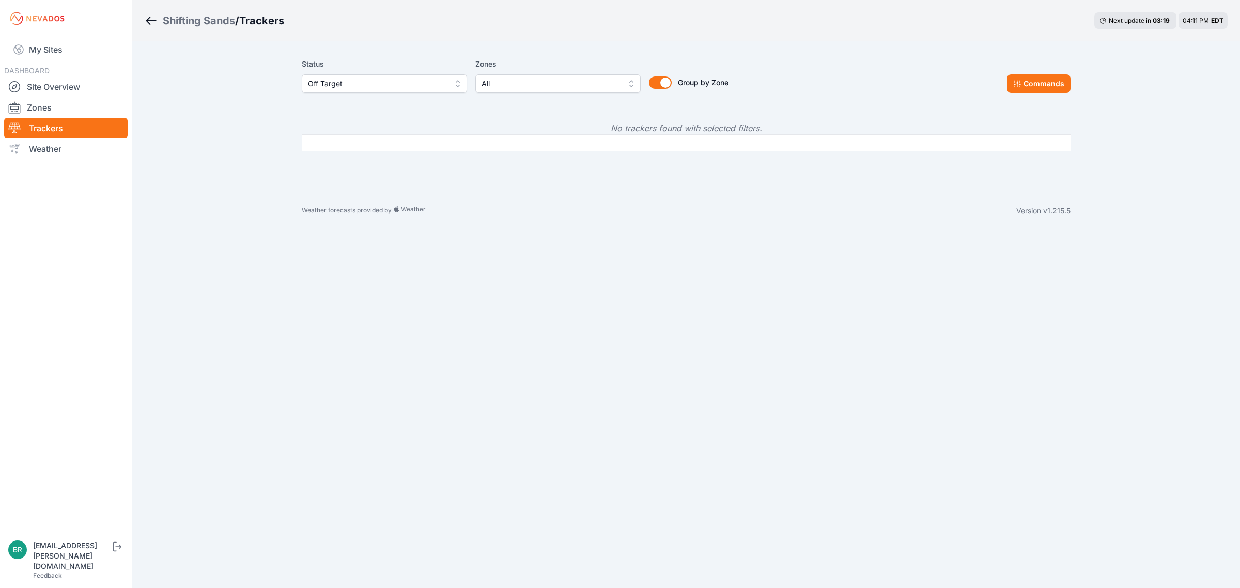
click at [355, 84] on span "Off Target" at bounding box center [377, 83] width 138 height 12
click at [349, 163] on span "Offline" at bounding box center [378, 162] width 140 height 10
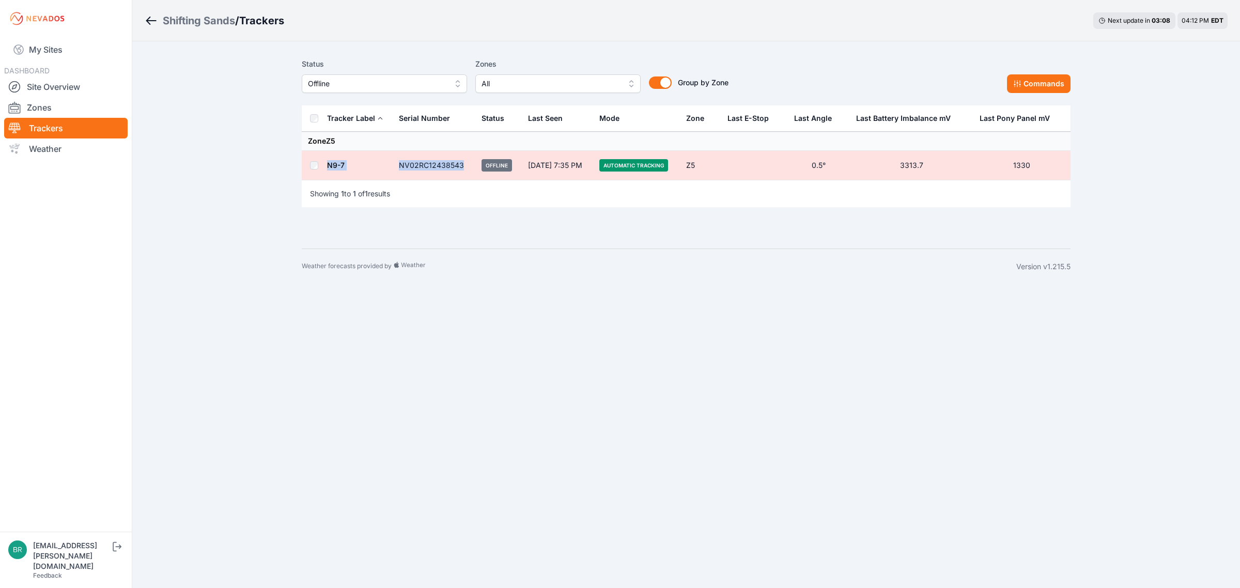
drag, startPoint x: 464, startPoint y: 166, endPoint x: 316, endPoint y: 171, distance: 147.8
click at [316, 171] on tr "N9-7 NV02RC12438543 Offline [DATE] 7:35 PM Automatic Tracking Z5 0.5° 3313.7 13…" at bounding box center [686, 165] width 768 height 29
copy tr "N9-7 NV02RC12438543"
click at [76, 48] on link "My Sites" at bounding box center [65, 49] width 123 height 25
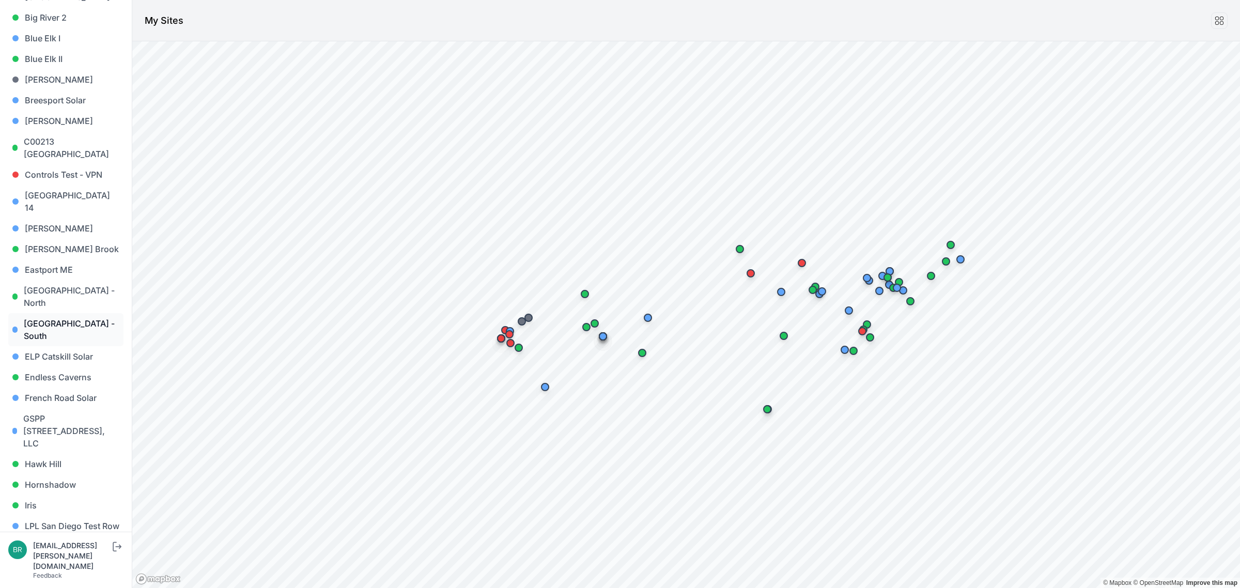
scroll to position [194, 0]
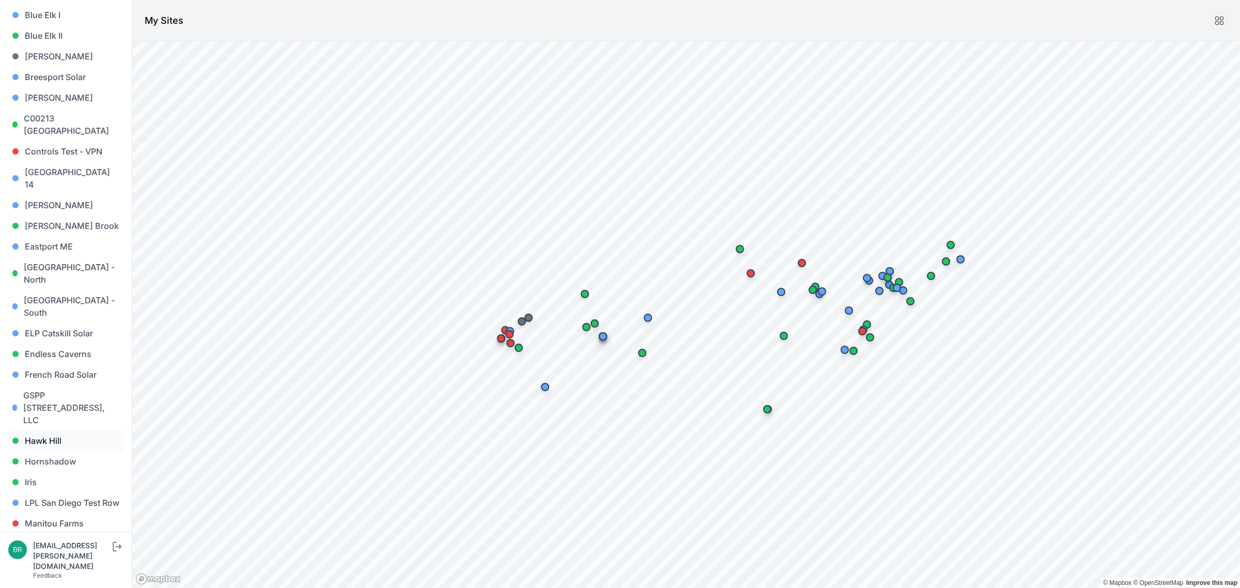
click at [51, 430] on link "Hawk Hill" at bounding box center [65, 440] width 115 height 21
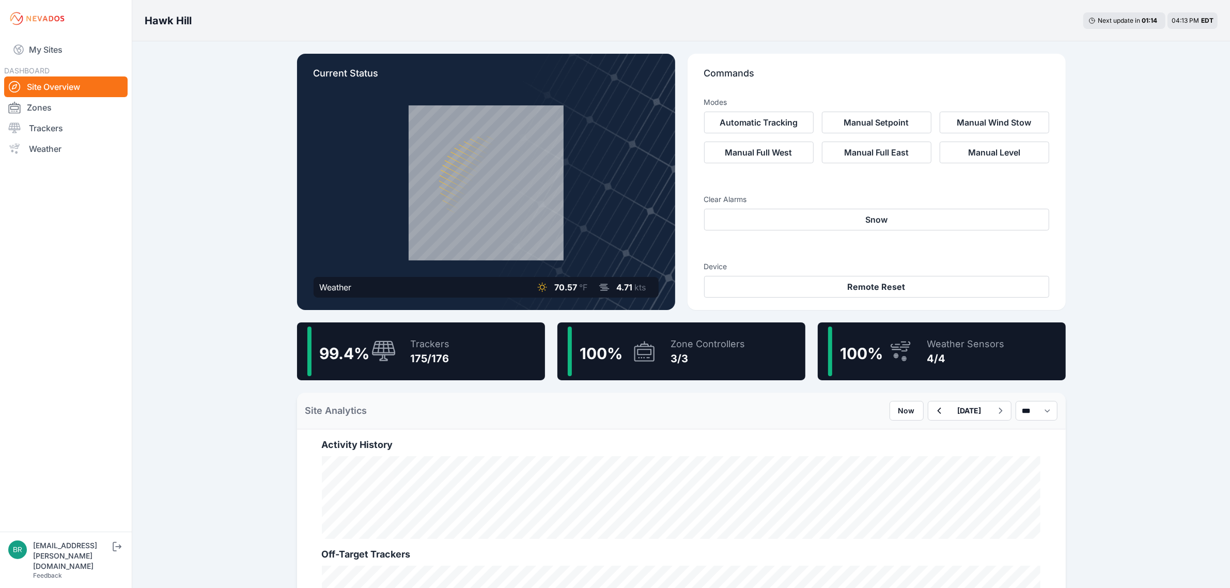
drag, startPoint x: 74, startPoint y: 127, endPoint x: 198, endPoint y: 26, distance: 159.7
click at [74, 127] on link "Trackers" at bounding box center [65, 128] width 123 height 21
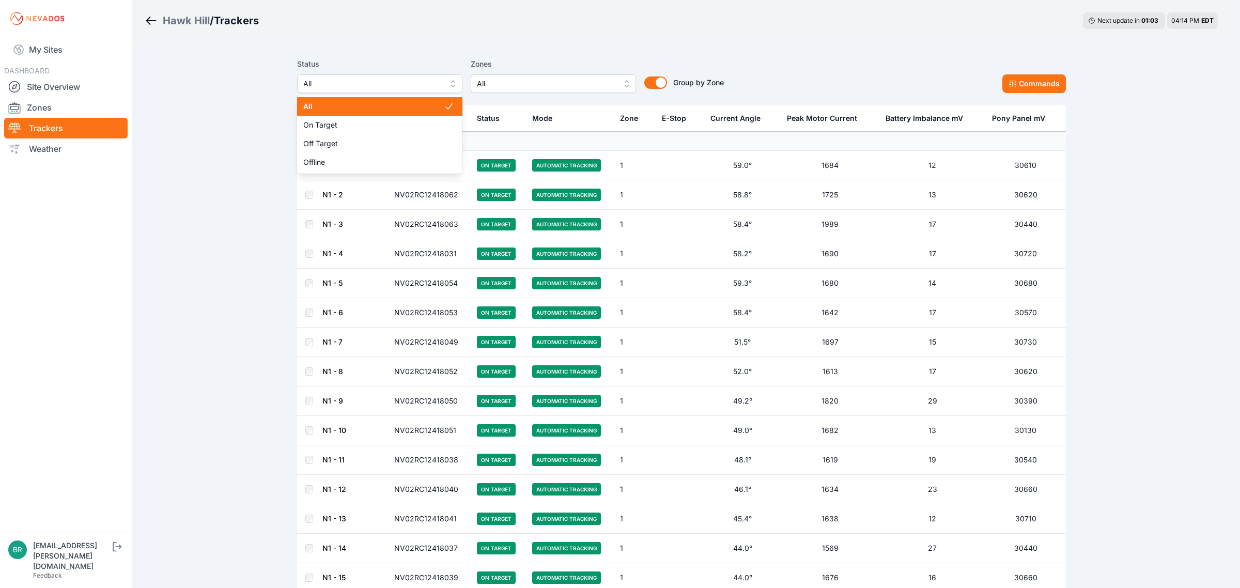
click at [403, 89] on span "All" at bounding box center [372, 83] width 138 height 12
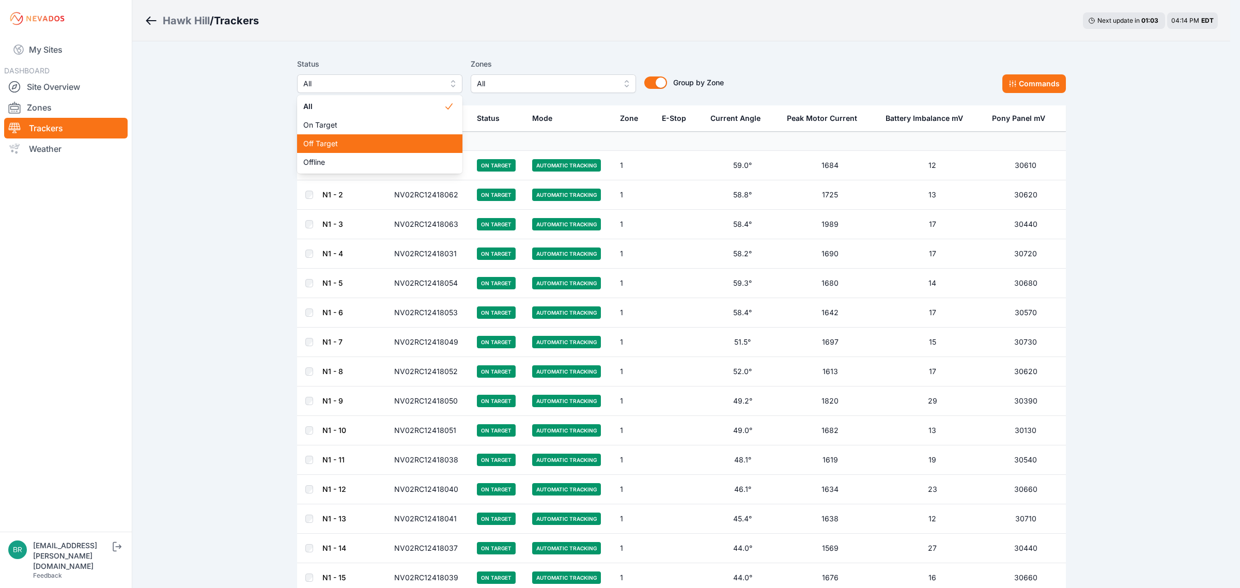
click at [384, 148] on span "Off Target" at bounding box center [373, 143] width 140 height 10
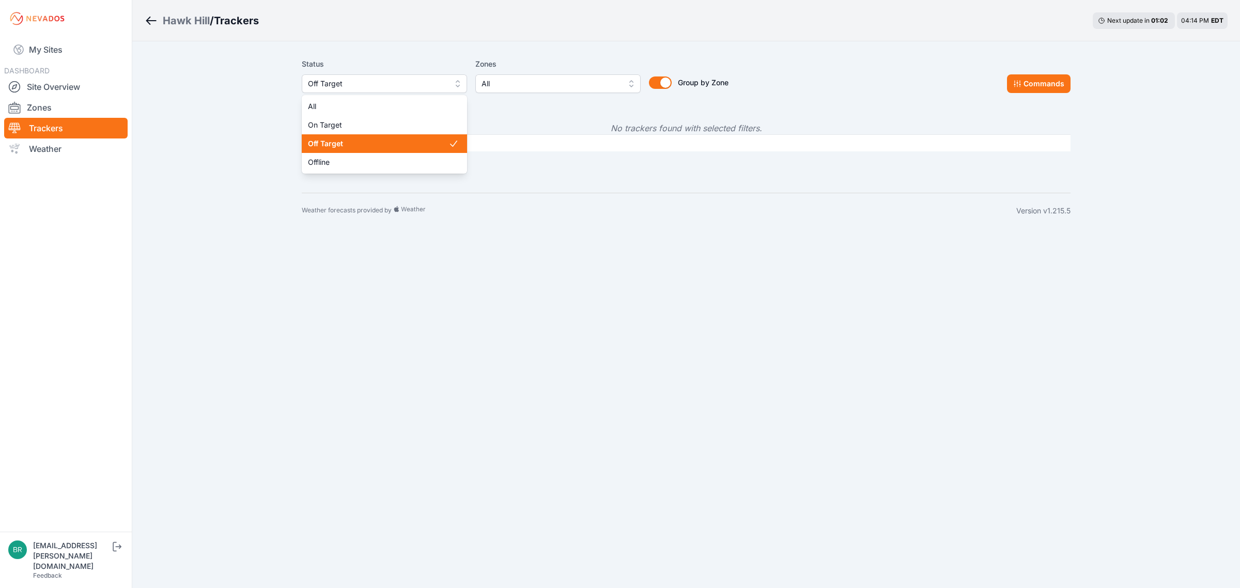
click at [364, 88] on span "Off Target" at bounding box center [377, 83] width 138 height 12
click at [347, 162] on span "Offline" at bounding box center [378, 162] width 140 height 10
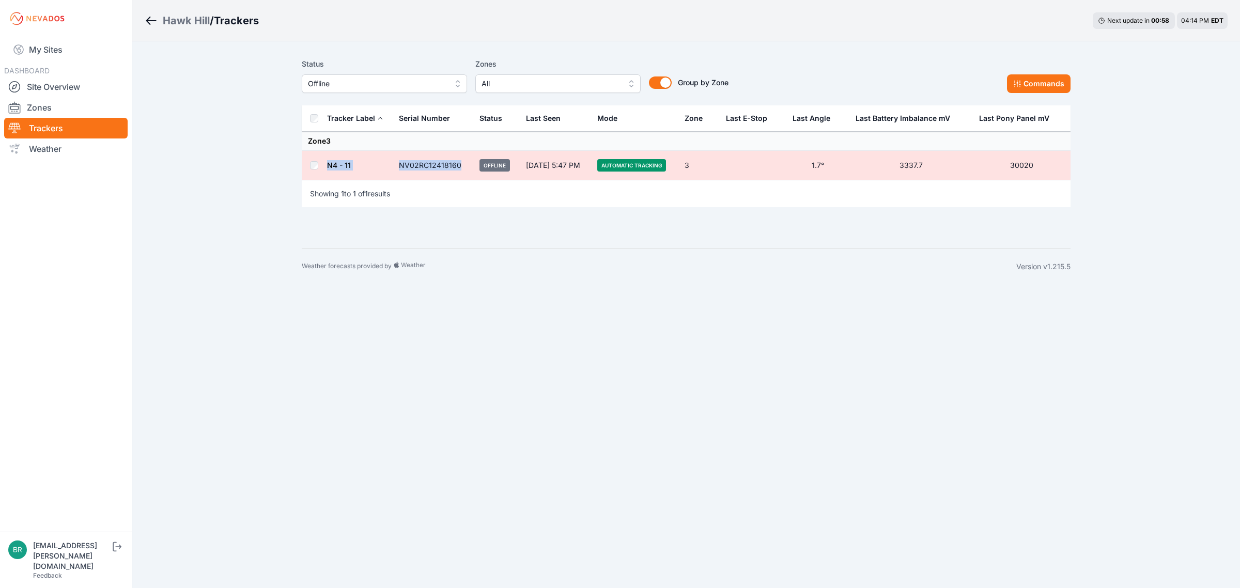
drag, startPoint x: 448, startPoint y: 164, endPoint x: 324, endPoint y: 163, distance: 124.5
click at [324, 163] on tr "N4 - 11 NV02RC12418160 Offline [DATE] 5:47 PM Automatic Tracking 3 1.7° 3337.7 …" at bounding box center [686, 165] width 768 height 29
copy tr "N4 - 11 NV02RC12418160"
click at [29, 45] on link "My Sites" at bounding box center [65, 49] width 123 height 25
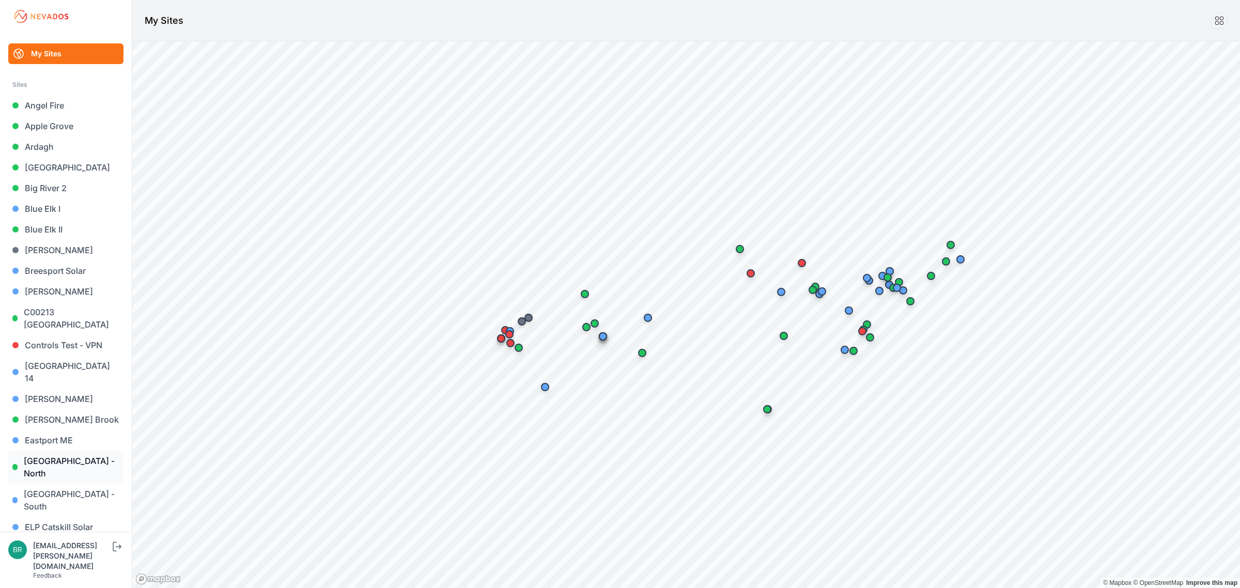
click at [86, 450] on link "[GEOGRAPHIC_DATA] - North" at bounding box center [65, 466] width 115 height 33
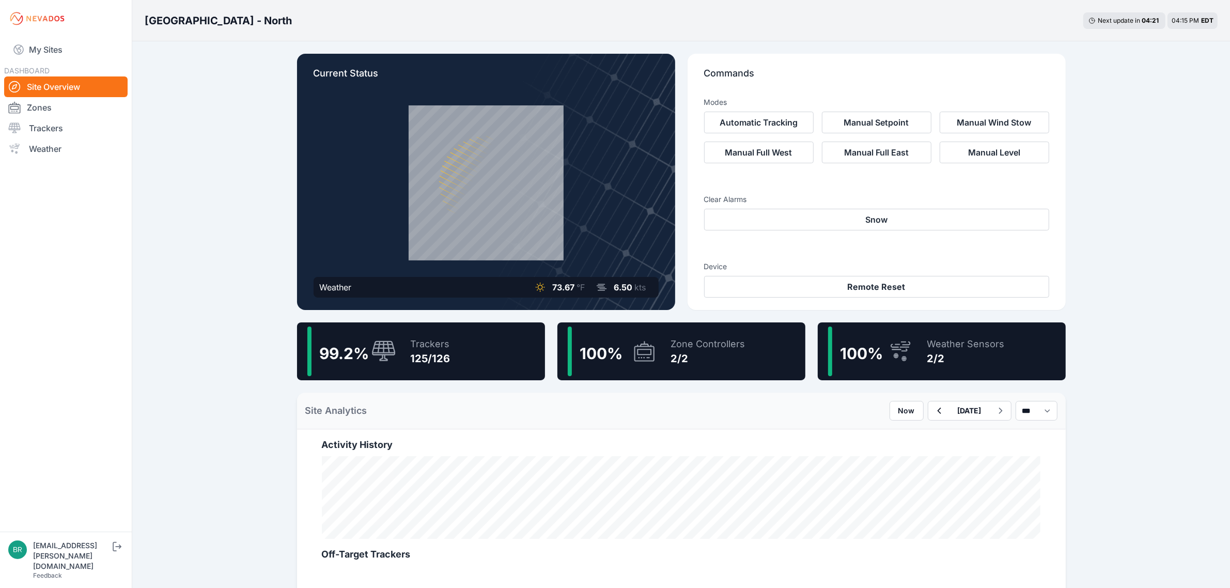
click at [448, 337] on div "Trackers" at bounding box center [431, 344] width 40 height 14
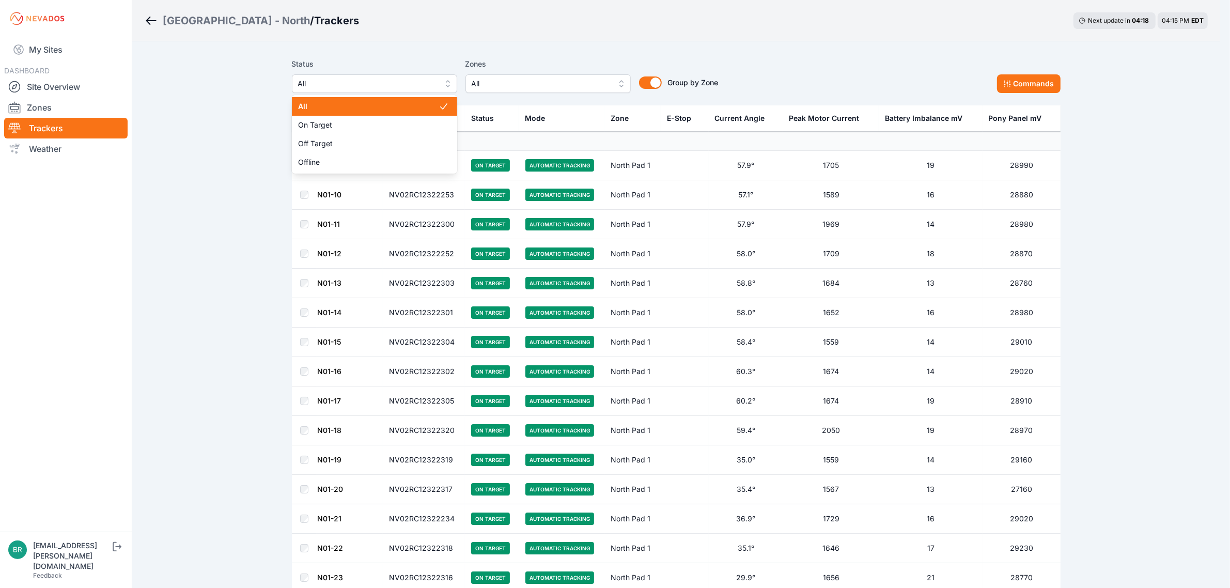
click at [393, 87] on span "All" at bounding box center [367, 83] width 138 height 12
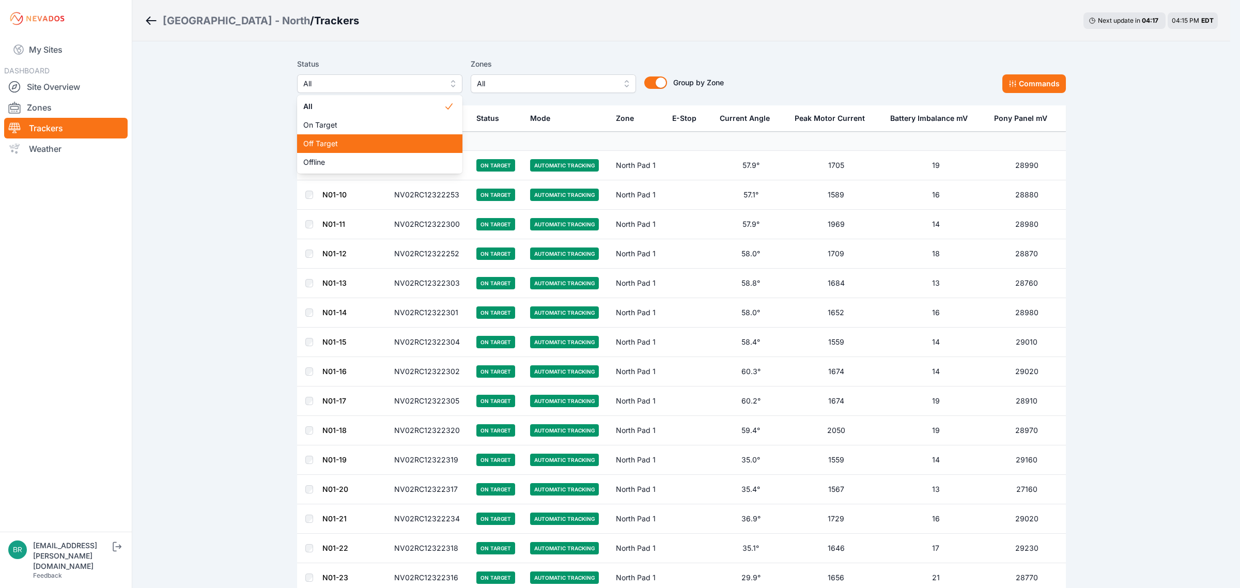
click at [334, 149] on div "Off Target" at bounding box center [379, 143] width 165 height 19
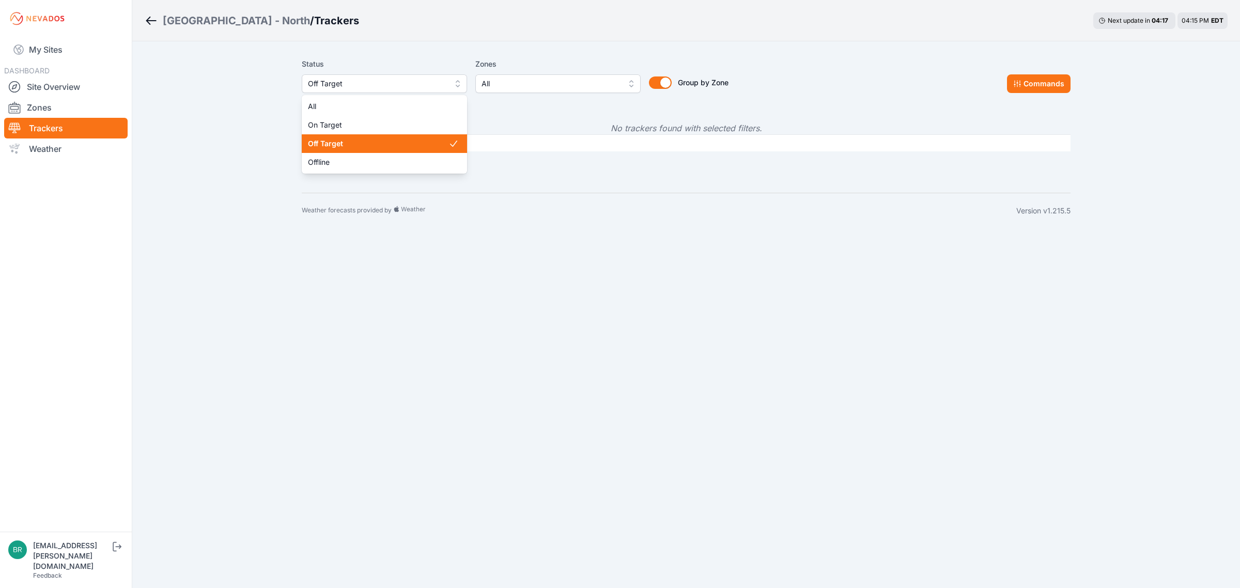
click at [337, 88] on span "Off Target" at bounding box center [377, 83] width 138 height 12
click at [344, 171] on div "Offline" at bounding box center [384, 162] width 165 height 19
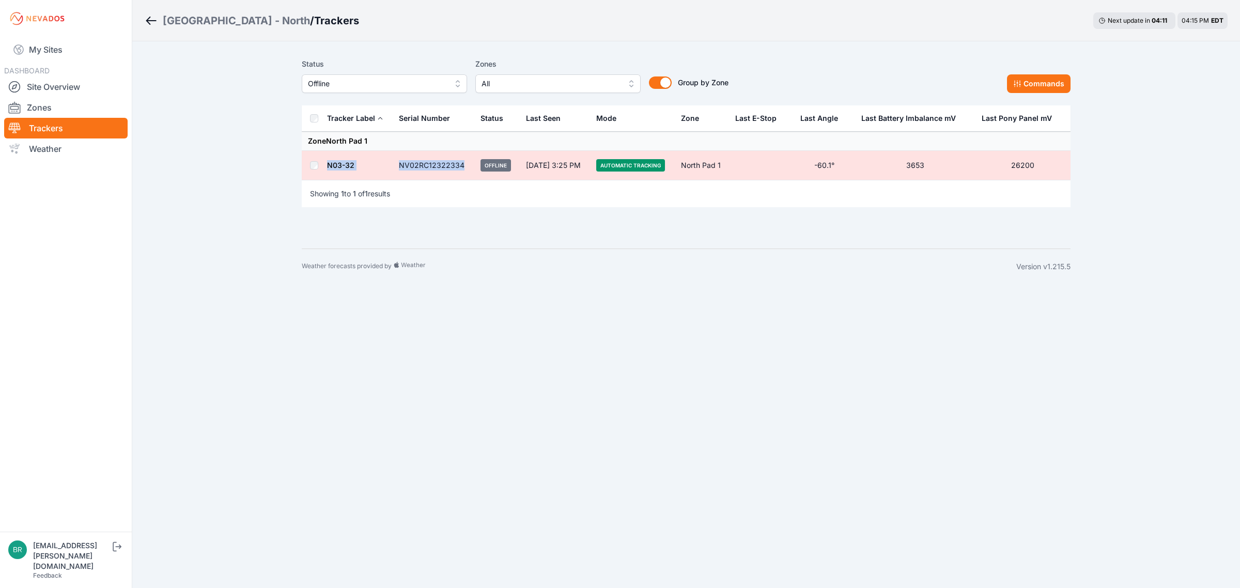
drag, startPoint x: 468, startPoint y: 169, endPoint x: 313, endPoint y: 170, distance: 154.9
click at [313, 170] on tr "N03-32 NV02RC12322334 Offline [DATE] 3:25 PM Automatic Tracking North Pad 1 -60…" at bounding box center [686, 165] width 768 height 29
drag, startPoint x: 346, startPoint y: 166, endPoint x: 267, endPoint y: 114, distance: 95.0
click at [267, 114] on div "[GEOGRAPHIC_DATA] - North / Trackers Next update in 04 : 10 04:15 PM EDT Status…" at bounding box center [620, 142] width 1240 height 284
drag, startPoint x: 460, startPoint y: 165, endPoint x: 328, endPoint y: 166, distance: 132.2
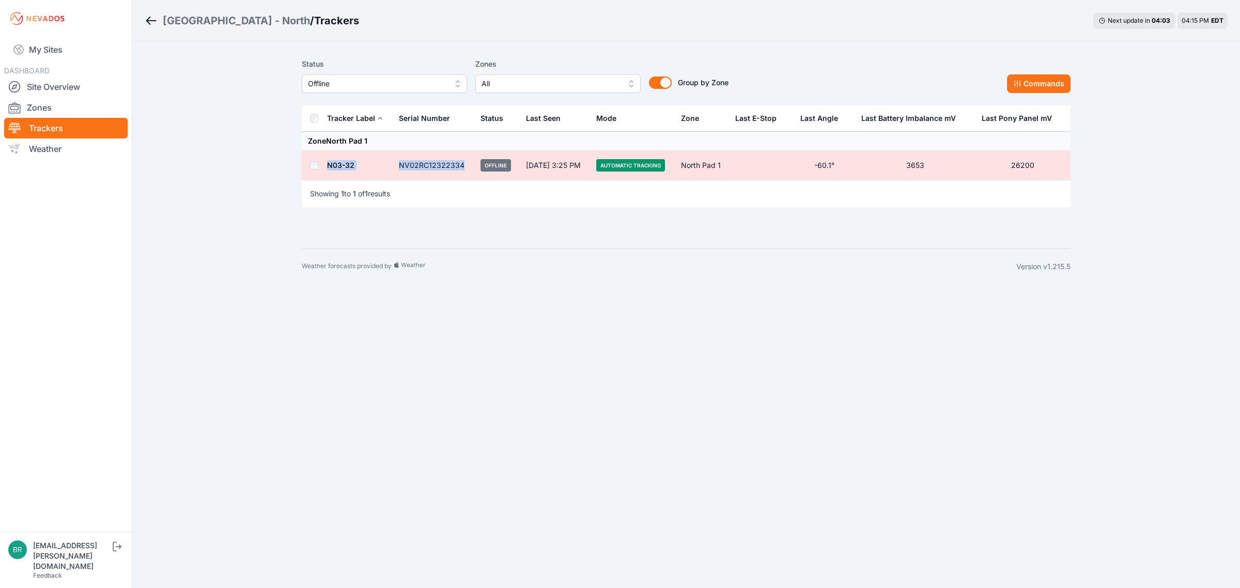
click at [328, 166] on tr "N03-32 NV02RC12322334 Offline [DATE] 3:25 PM Automatic Tracking North Pad 1 -60…" at bounding box center [686, 165] width 768 height 29
copy tr "N03-32 NV02RC12322334"
click at [59, 97] on link "Zones" at bounding box center [65, 107] width 123 height 21
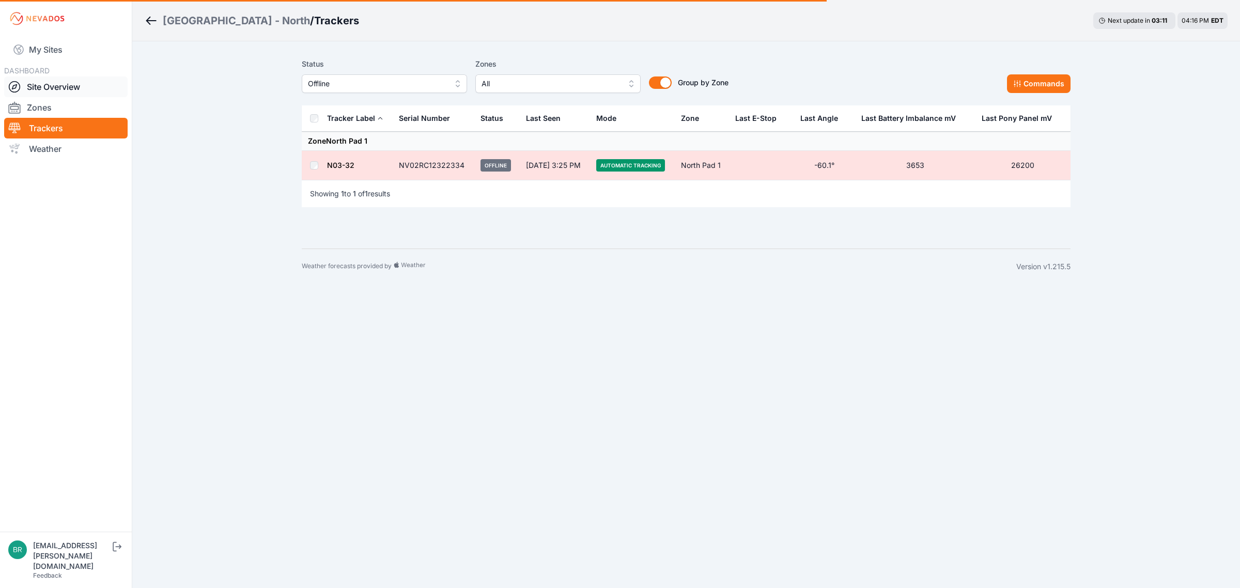
click at [59, 88] on link "Site Overview" at bounding box center [65, 86] width 123 height 21
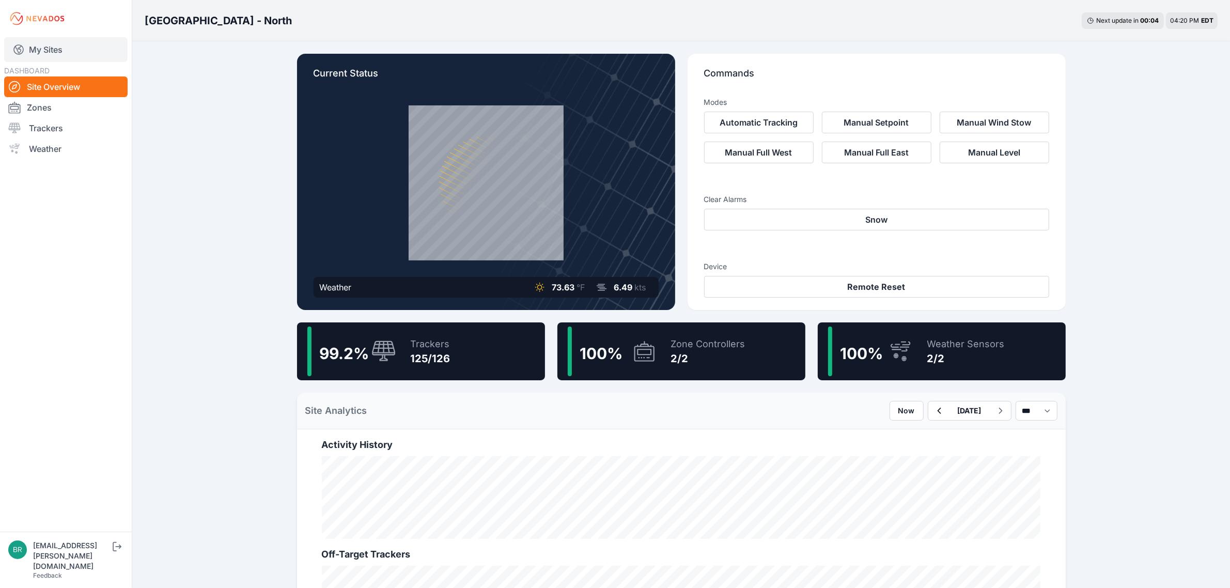
click at [81, 42] on link "My Sites" at bounding box center [65, 49] width 123 height 25
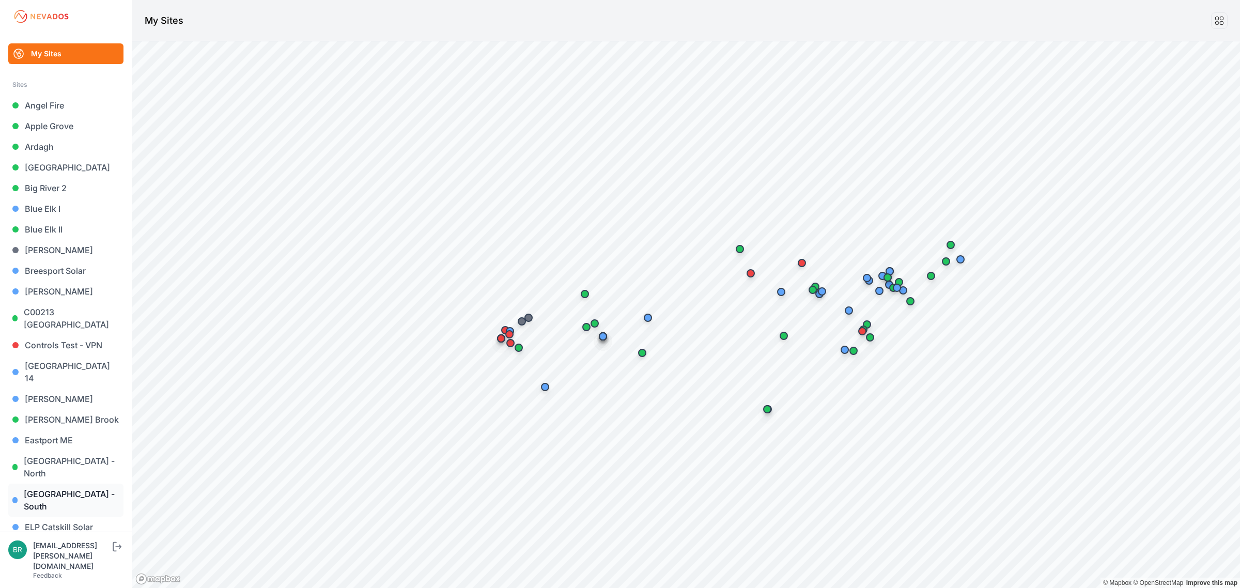
click at [89, 483] on link "[GEOGRAPHIC_DATA] - South" at bounding box center [65, 499] width 115 height 33
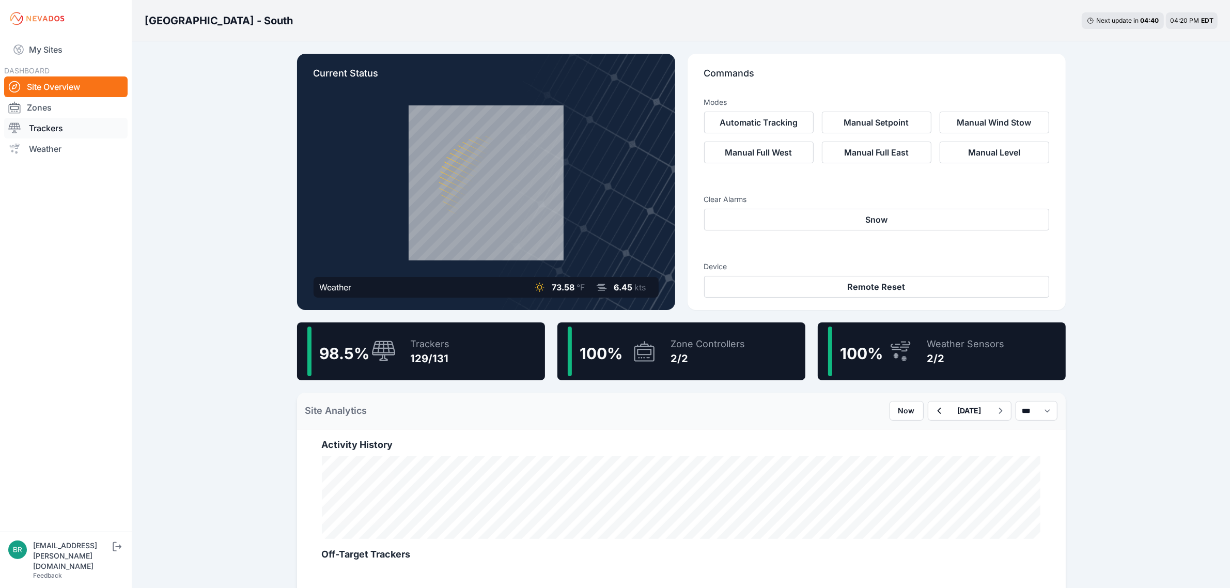
click at [60, 124] on link "Trackers" at bounding box center [65, 128] width 123 height 21
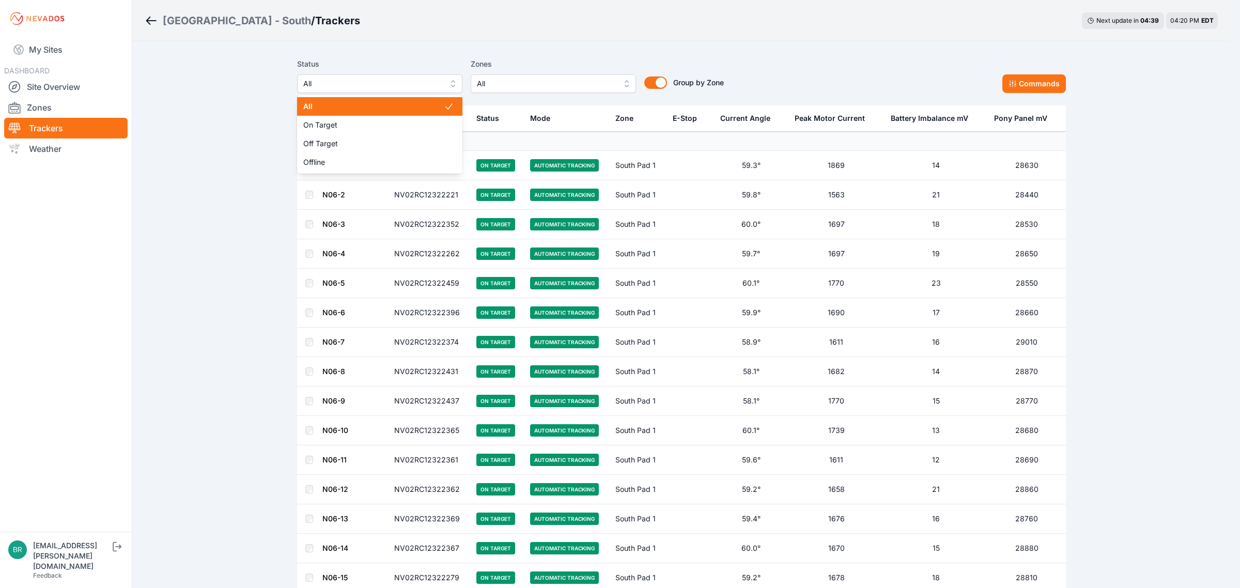
click at [367, 88] on span "All" at bounding box center [372, 83] width 138 height 12
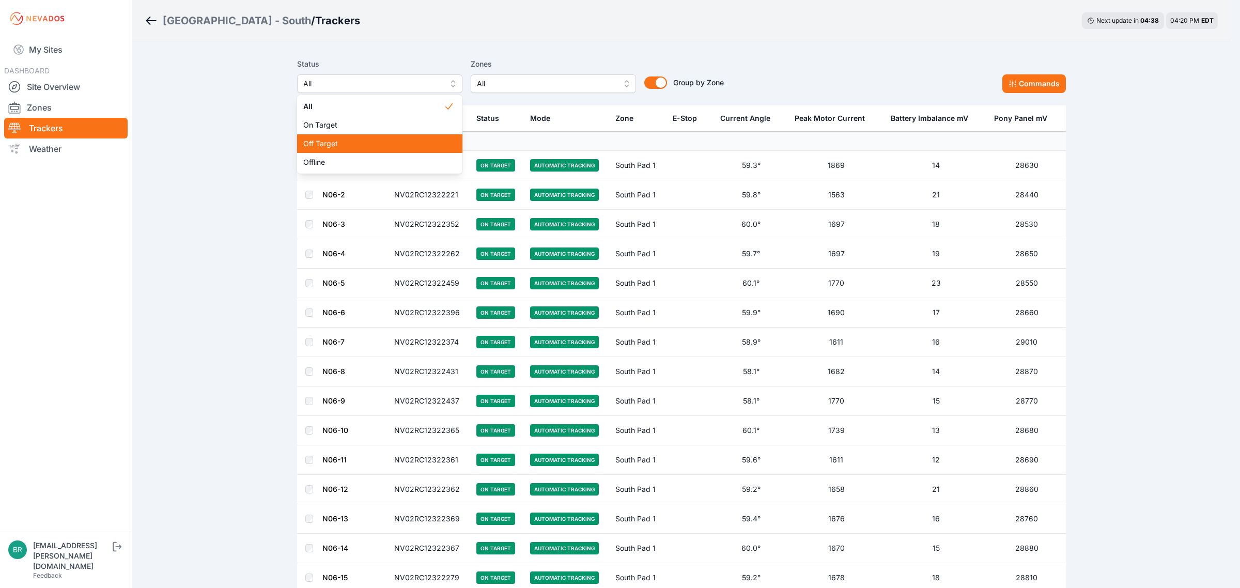
click at [360, 140] on span "Off Target" at bounding box center [373, 143] width 140 height 10
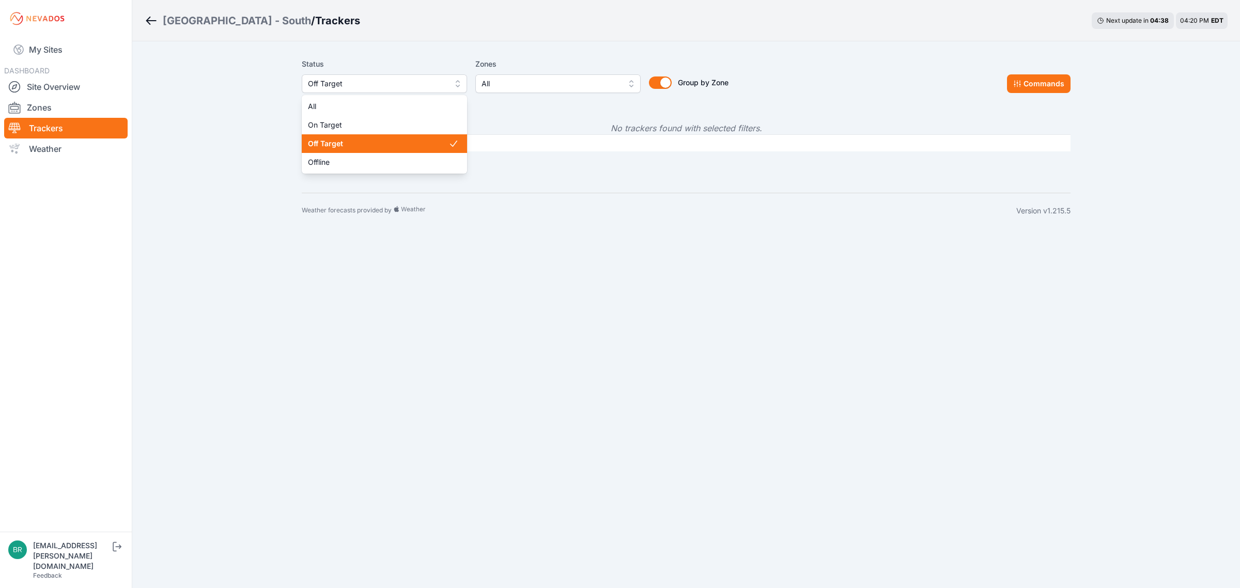
click at [390, 83] on span "Off Target" at bounding box center [377, 83] width 138 height 12
click at [346, 159] on span "Offline" at bounding box center [378, 162] width 140 height 10
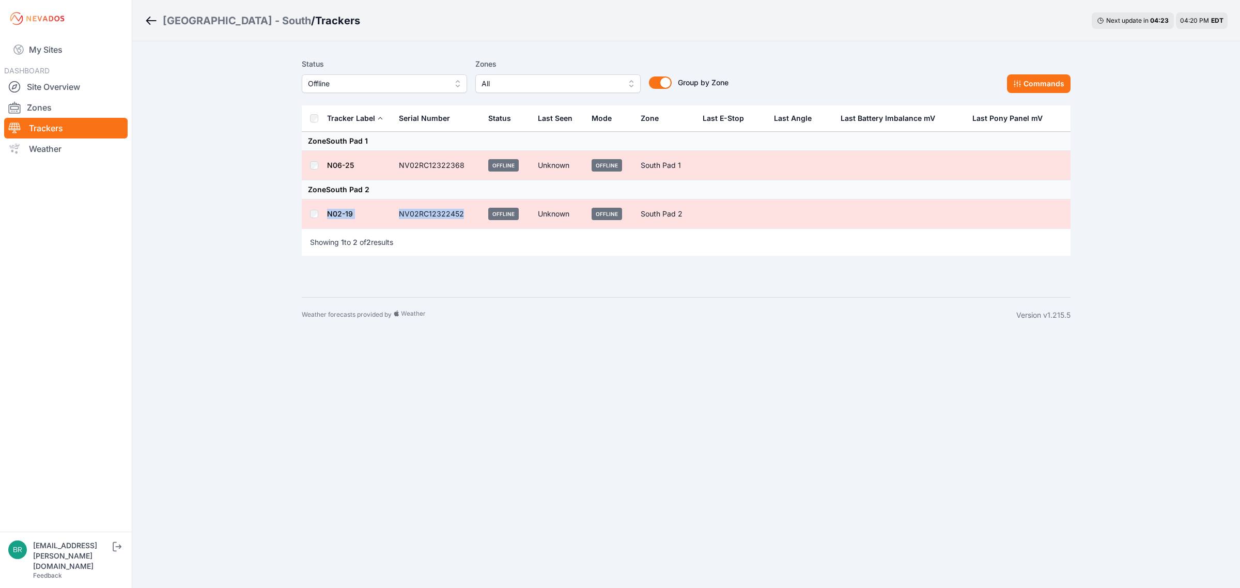
drag, startPoint x: 465, startPoint y: 215, endPoint x: 323, endPoint y: 215, distance: 142.0
click at [323, 215] on tr "N02-19 NV02RC12322452 Offline Unknown Offline South Pad 2" at bounding box center [686, 213] width 768 height 29
drag, startPoint x: 343, startPoint y: 213, endPoint x: 253, endPoint y: 110, distance: 136.9
click at [253, 110] on div "[GEOGRAPHIC_DATA] - South / Trackers Next update in 04 : 18 04:20 PM EDT Status…" at bounding box center [620, 166] width 1240 height 333
drag, startPoint x: 465, startPoint y: 215, endPoint x: 329, endPoint y: 214, distance: 135.8
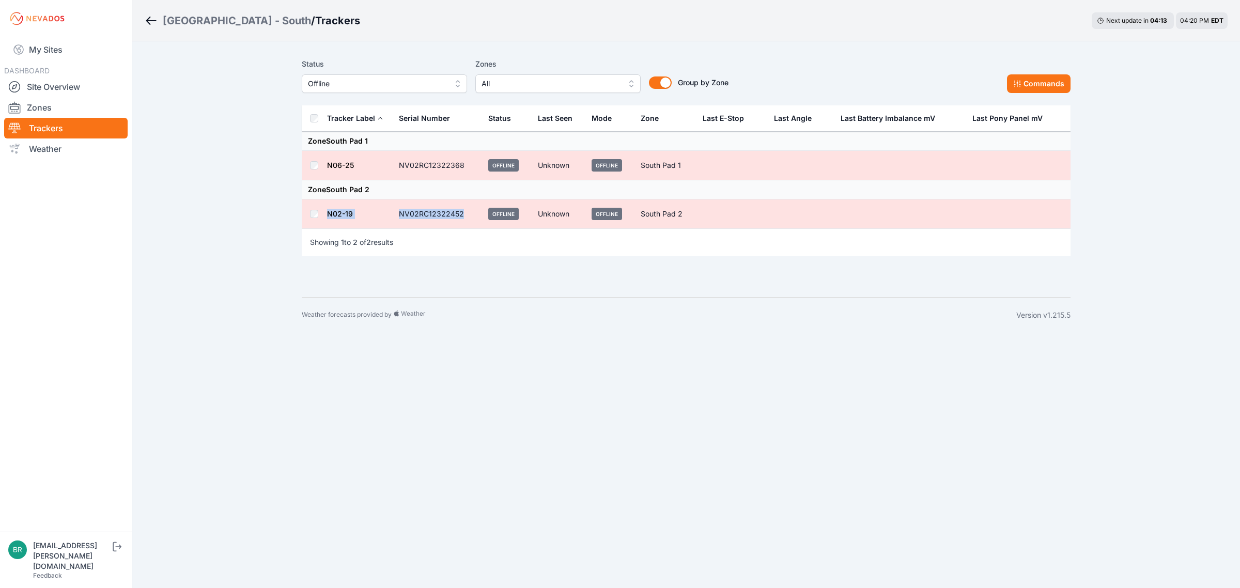
click at [329, 214] on tr "N02-19 NV02RC12322452 Offline Unknown Offline South Pad 2" at bounding box center [686, 213] width 768 height 29
drag, startPoint x: 463, startPoint y: 163, endPoint x: 334, endPoint y: 170, distance: 128.8
click at [328, 174] on tr "N06-25 NV02RC12322368 Offline Unknown Offline [GEOGRAPHIC_DATA] 1" at bounding box center [686, 165] width 768 height 29
drag, startPoint x: 341, startPoint y: 165, endPoint x: 202, endPoint y: 182, distance: 140.0
click at [202, 182] on div "[GEOGRAPHIC_DATA] - South / Trackers Next update in 03 : 59 04:21 PM EDT Status…" at bounding box center [620, 166] width 1240 height 333
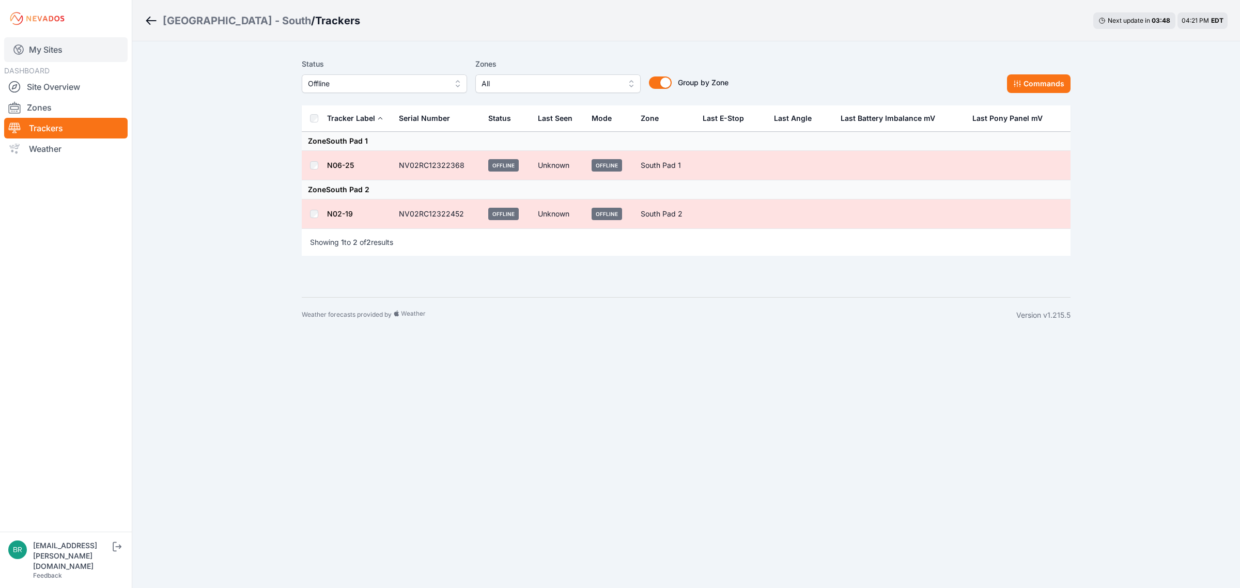
click at [96, 55] on link "My Sites" at bounding box center [65, 49] width 123 height 25
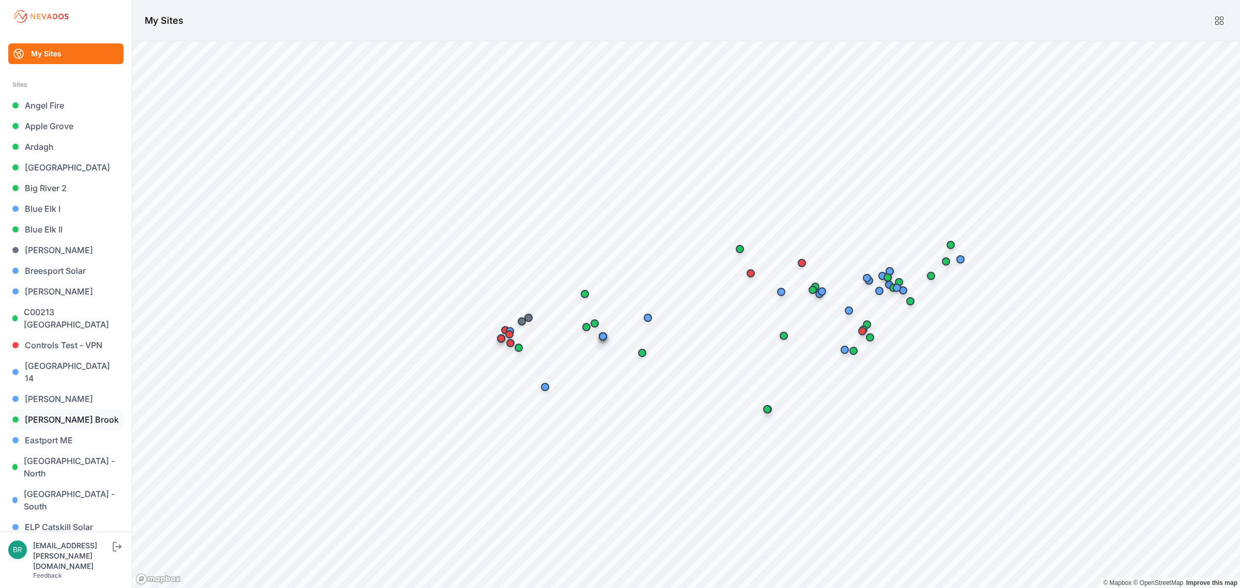
click at [69, 411] on link "[PERSON_NAME] Brook" at bounding box center [65, 419] width 115 height 21
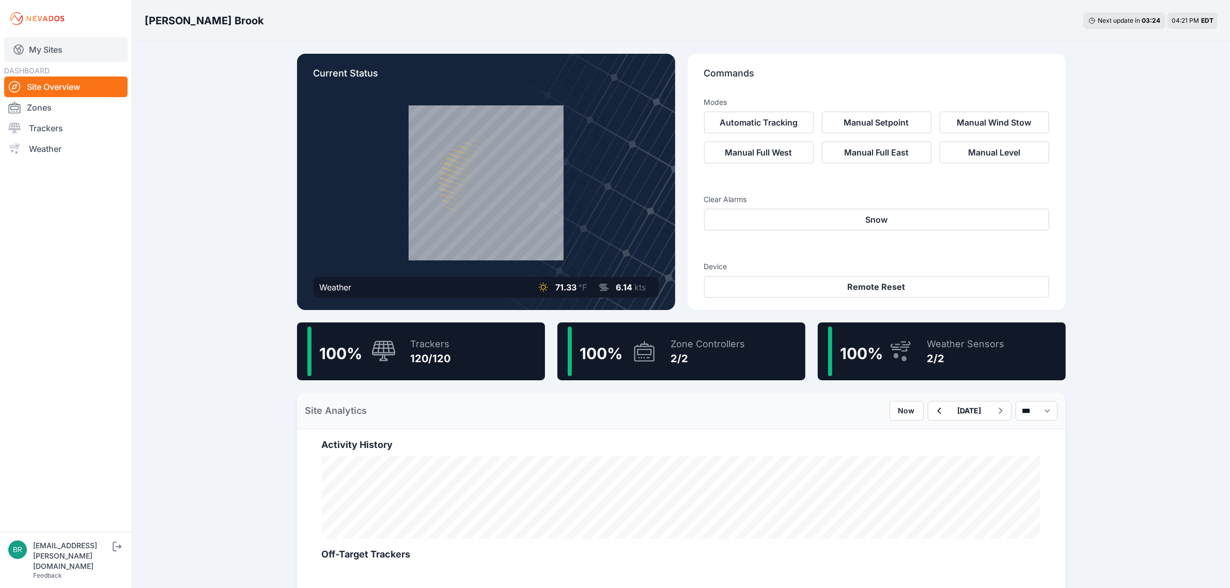
click at [60, 53] on link "My Sites" at bounding box center [65, 49] width 123 height 25
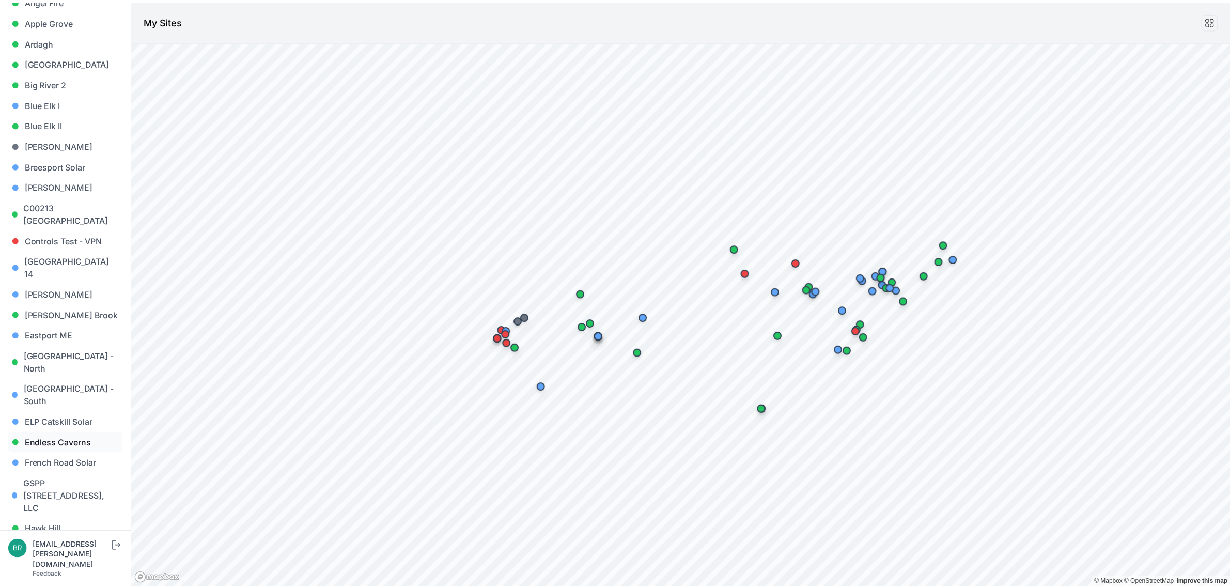
scroll to position [323, 0]
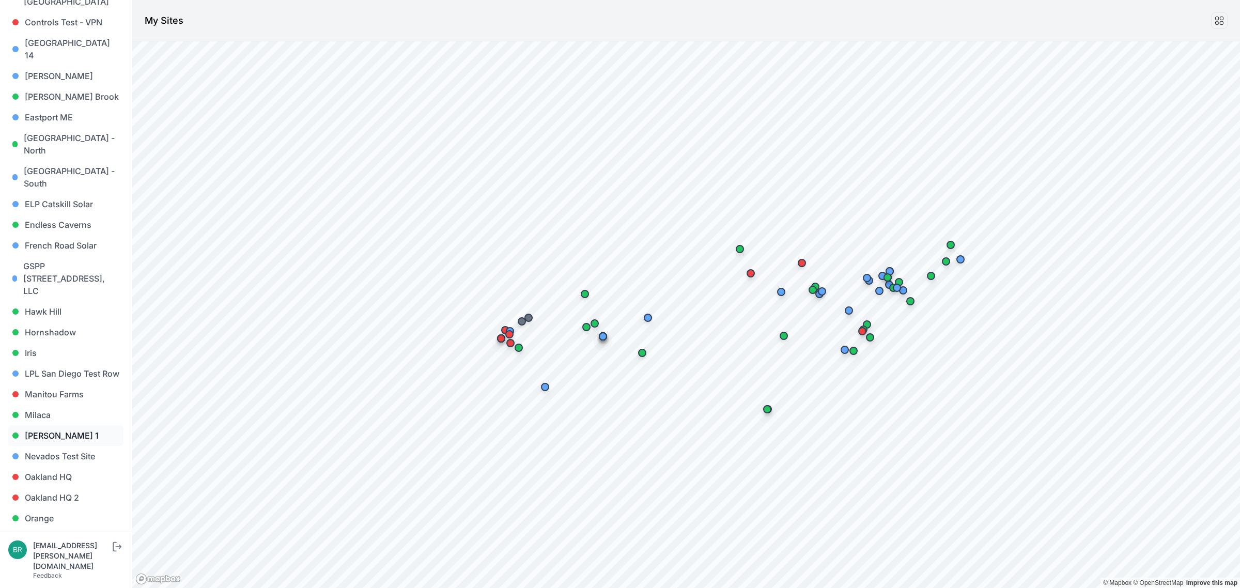
click at [70, 425] on link "[PERSON_NAME] 1" at bounding box center [65, 435] width 115 height 21
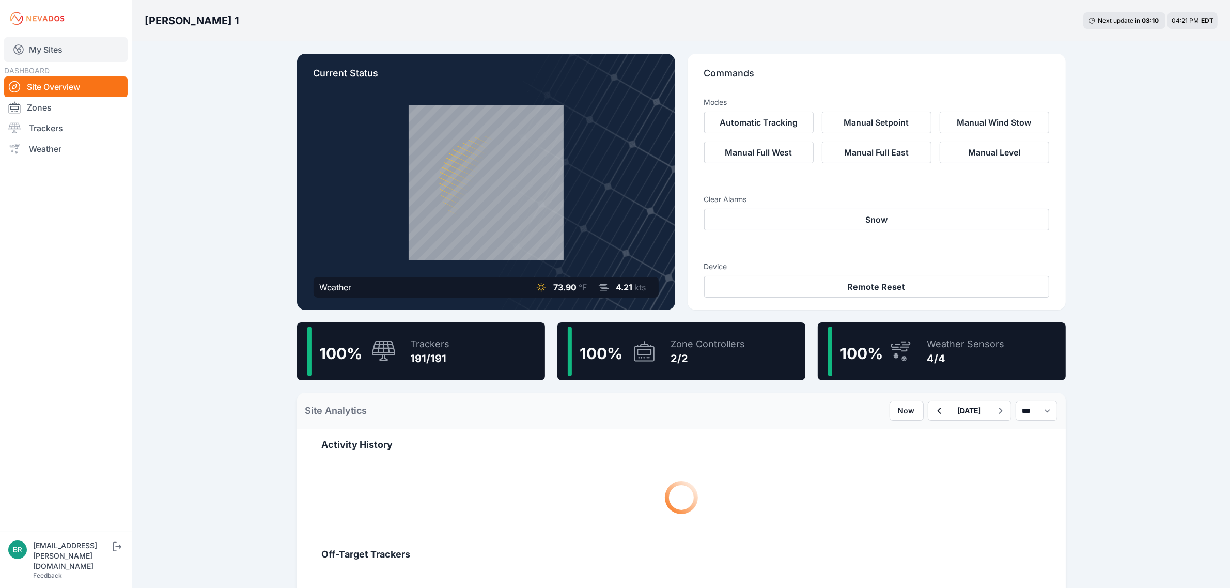
click at [102, 48] on link "My Sites" at bounding box center [65, 49] width 123 height 25
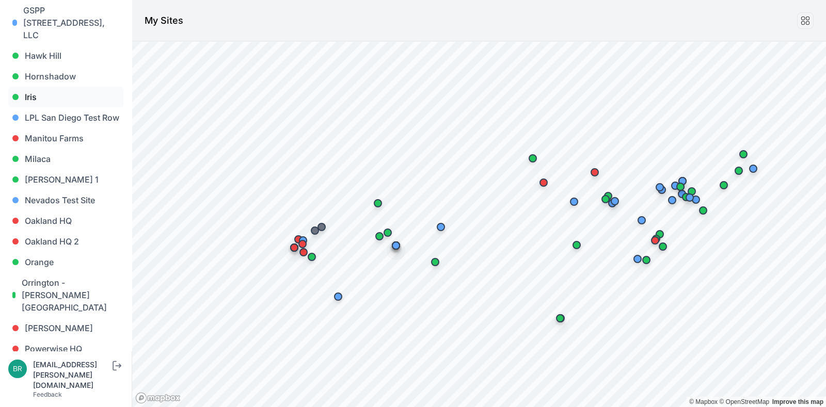
scroll to position [581, 0]
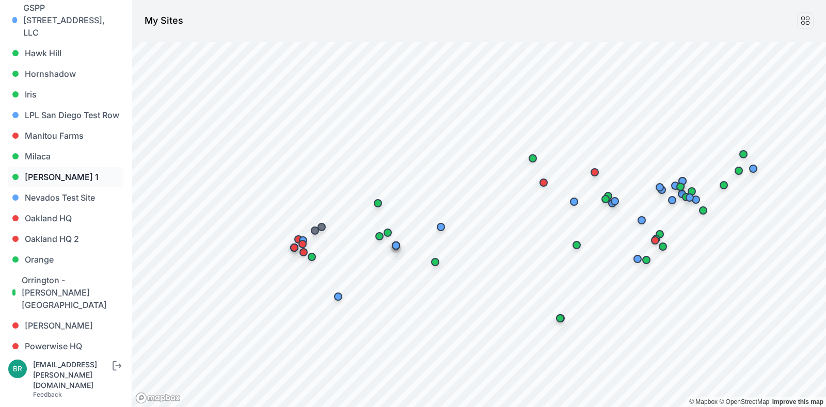
click at [77, 167] on link "[PERSON_NAME] 1" at bounding box center [65, 177] width 115 height 21
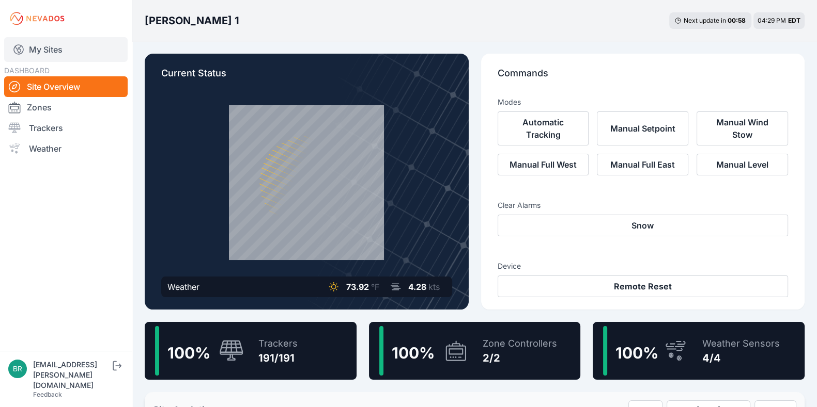
click at [100, 54] on link "My Sites" at bounding box center [65, 49] width 123 height 25
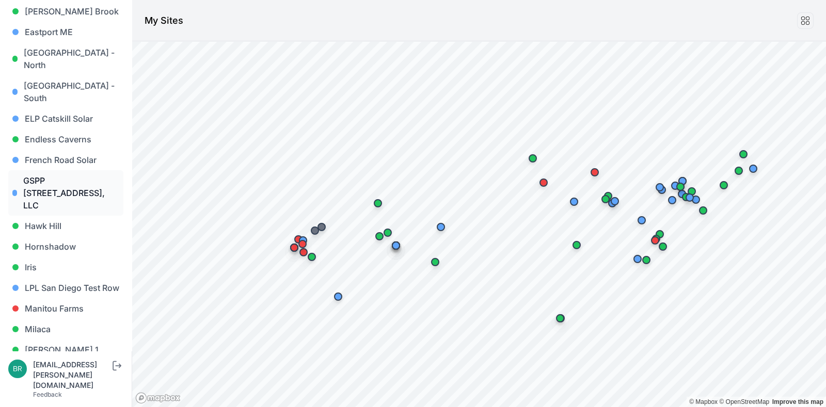
scroll to position [581, 0]
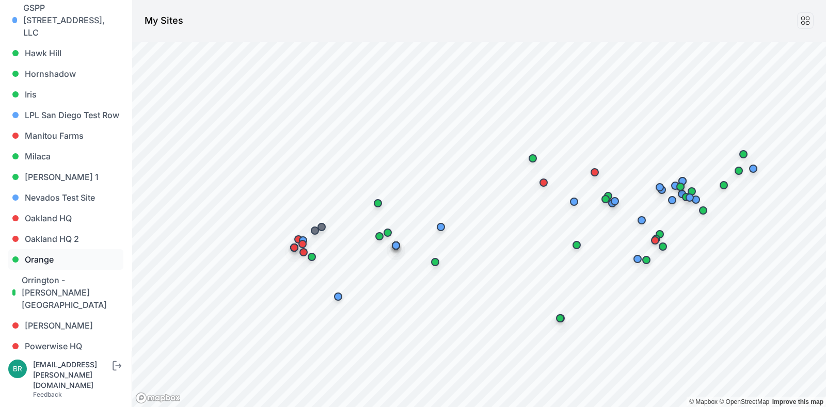
click at [56, 249] on link "Orange" at bounding box center [65, 259] width 115 height 21
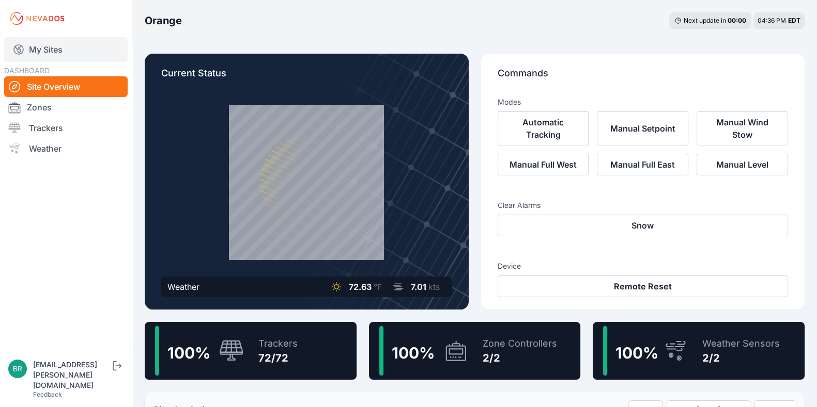
click at [77, 48] on link "My Sites" at bounding box center [65, 49] width 123 height 25
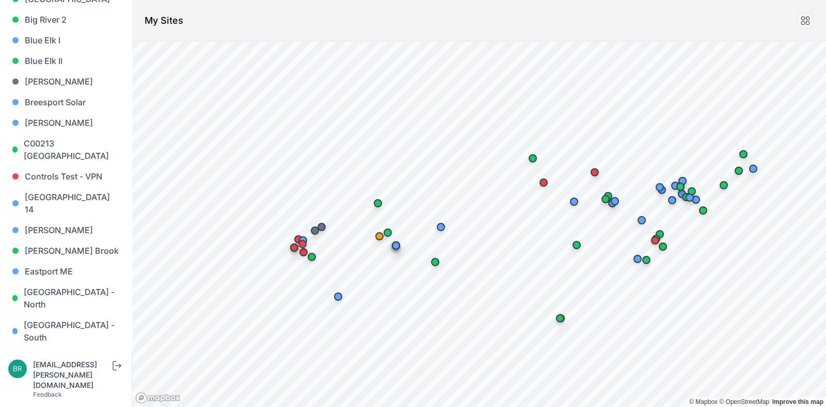
scroll to position [194, 0]
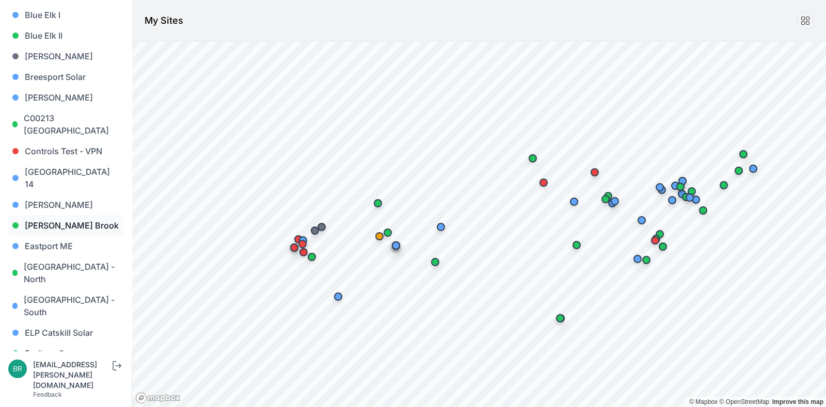
click at [66, 215] on link "[PERSON_NAME] Brook" at bounding box center [65, 225] width 115 height 21
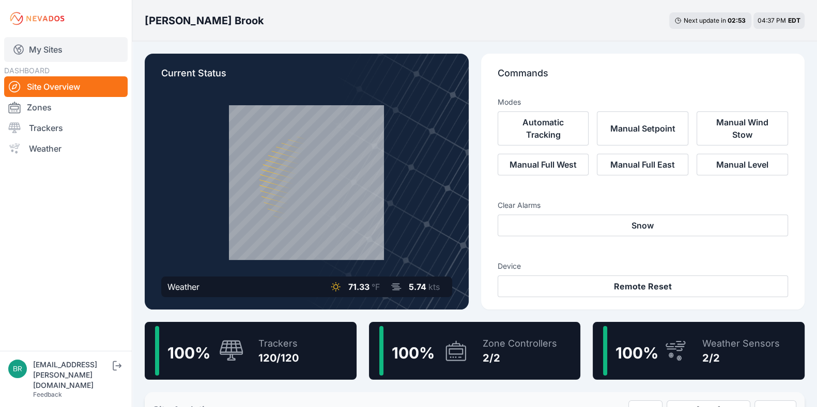
click at [66, 53] on link "My Sites" at bounding box center [65, 49] width 123 height 25
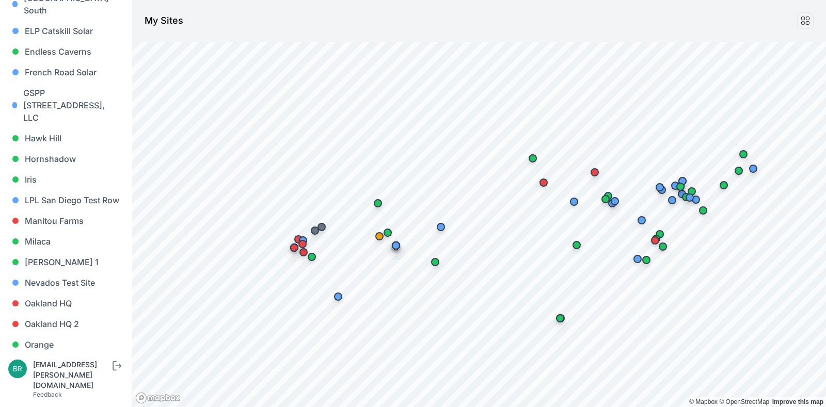
scroll to position [516, 0]
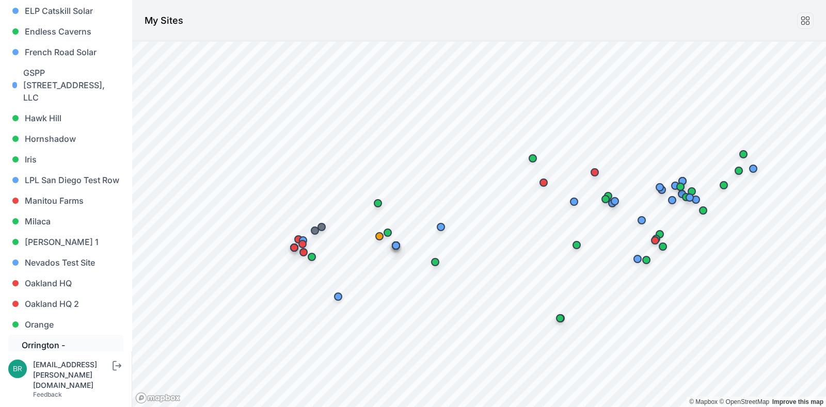
click at [55, 335] on link "Orrington - [PERSON_NAME][GEOGRAPHIC_DATA]" at bounding box center [65, 357] width 115 height 45
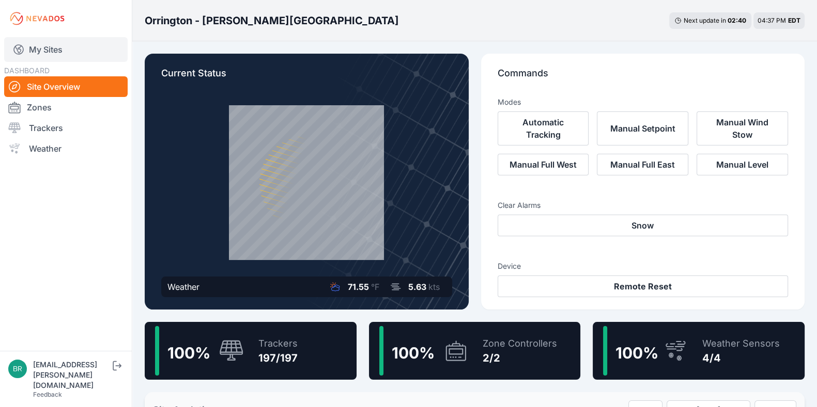
click at [91, 60] on link "My Sites" at bounding box center [65, 49] width 123 height 25
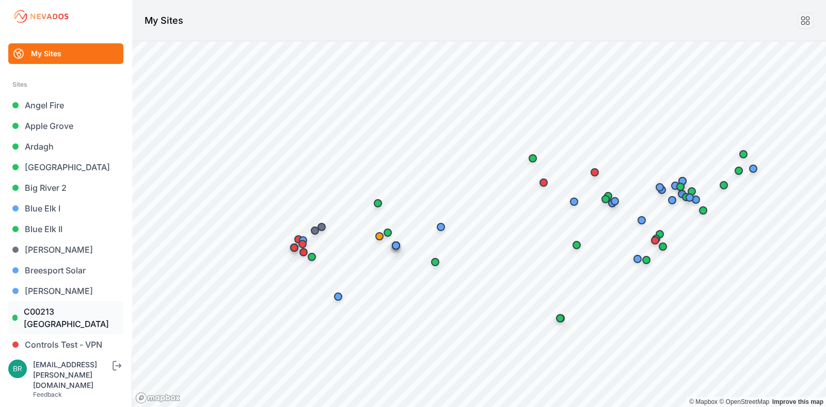
click at [88, 319] on link "C00213 [GEOGRAPHIC_DATA]" at bounding box center [65, 318] width 115 height 33
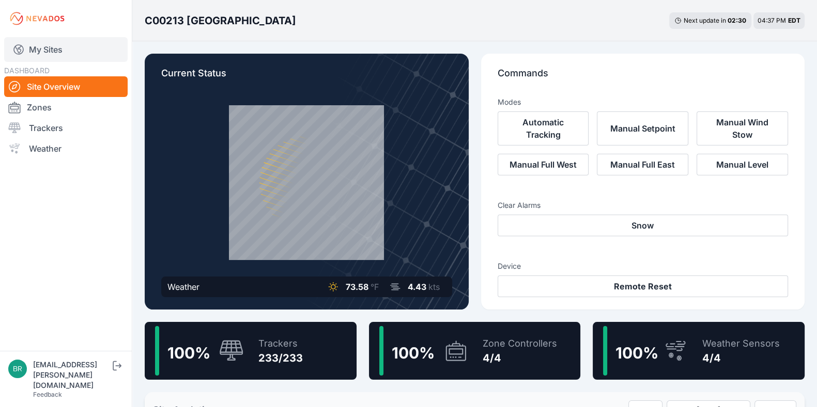
click at [75, 45] on link "My Sites" at bounding box center [65, 49] width 123 height 25
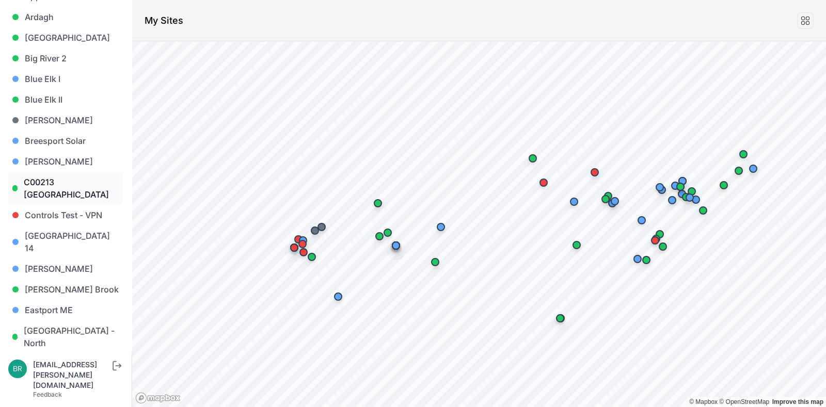
scroll to position [194, 0]
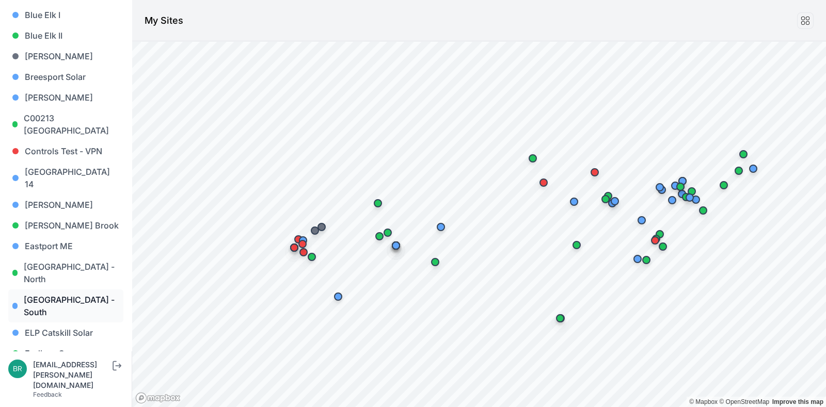
click at [64, 290] on link "[GEOGRAPHIC_DATA] - South" at bounding box center [65, 306] width 115 height 33
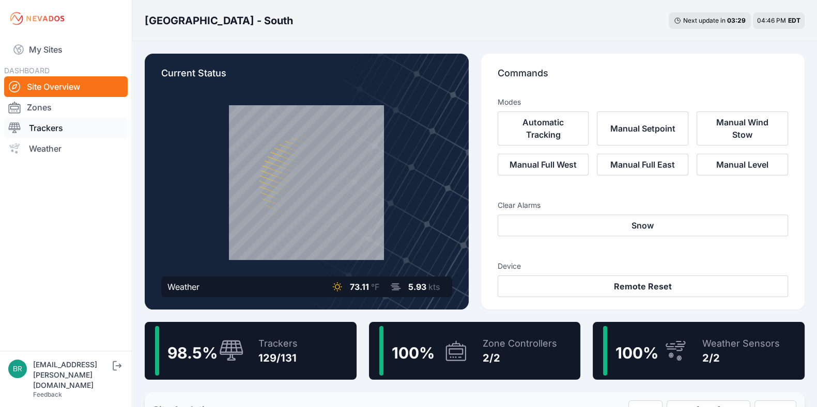
click at [91, 135] on link "Trackers" at bounding box center [65, 128] width 123 height 21
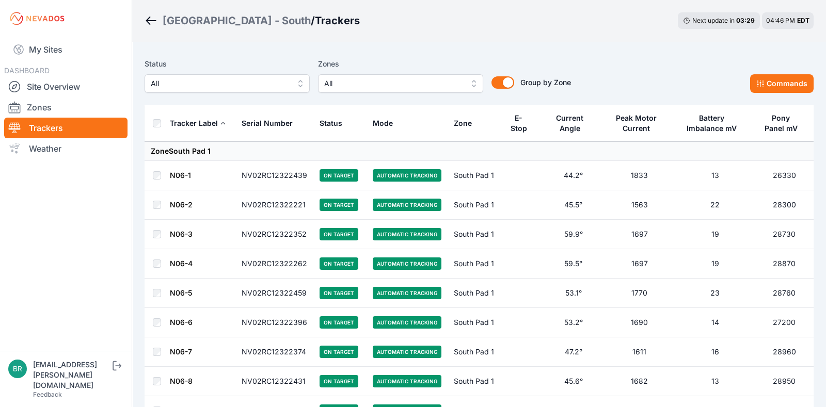
click at [216, 81] on span "All" at bounding box center [220, 83] width 138 height 12
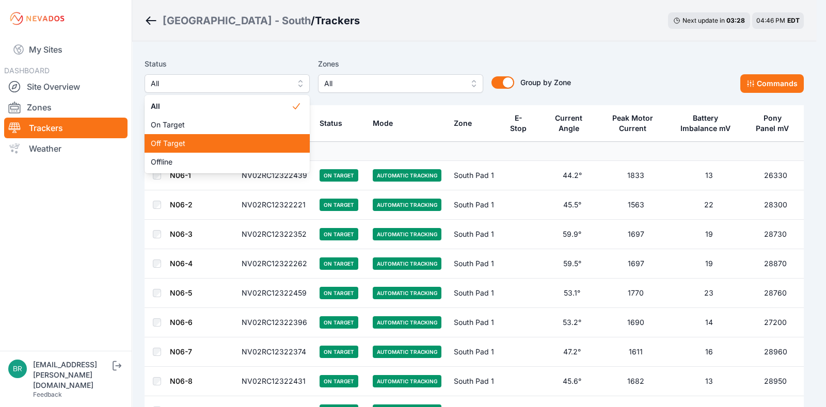
click at [204, 140] on span "Off Target" at bounding box center [221, 143] width 140 height 10
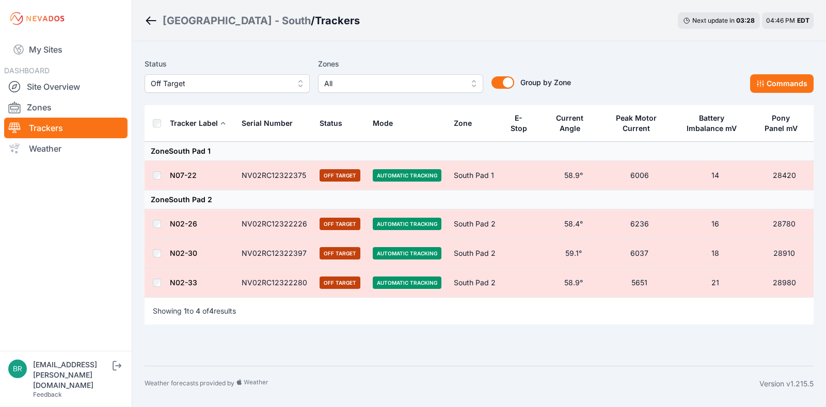
click at [205, 83] on span "Off Target" at bounding box center [220, 83] width 138 height 12
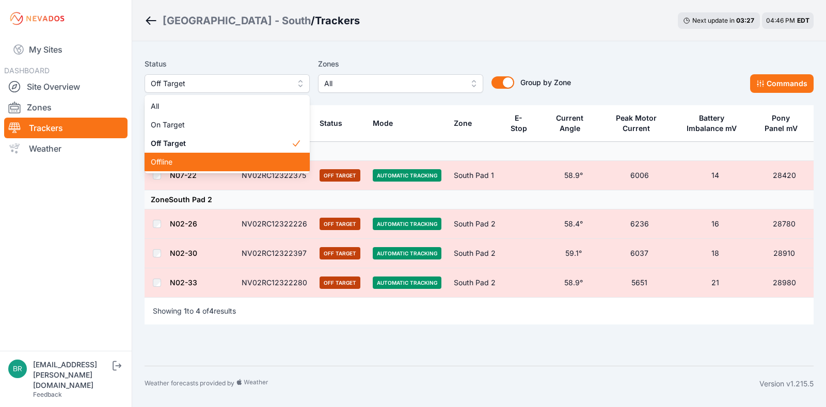
click at [196, 159] on span "Offline" at bounding box center [221, 162] width 140 height 10
